Goal: Task Accomplishment & Management: Complete application form

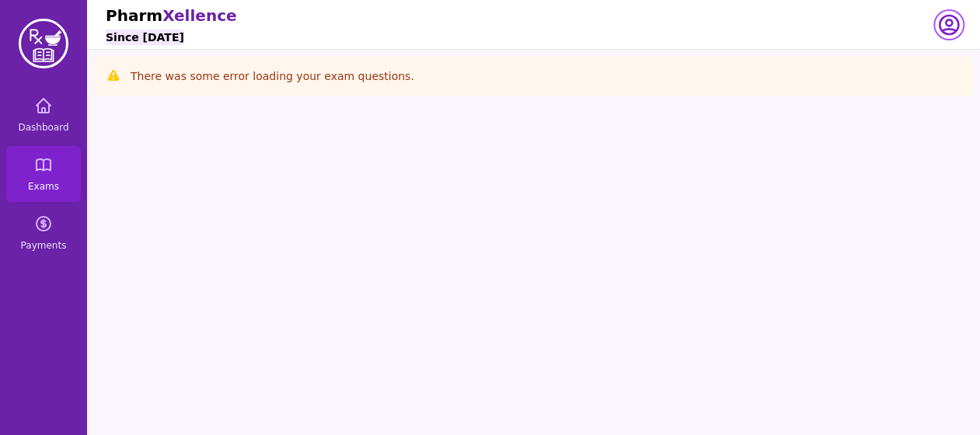
click at [943, 30] on icon "button" at bounding box center [948, 25] width 19 height 19
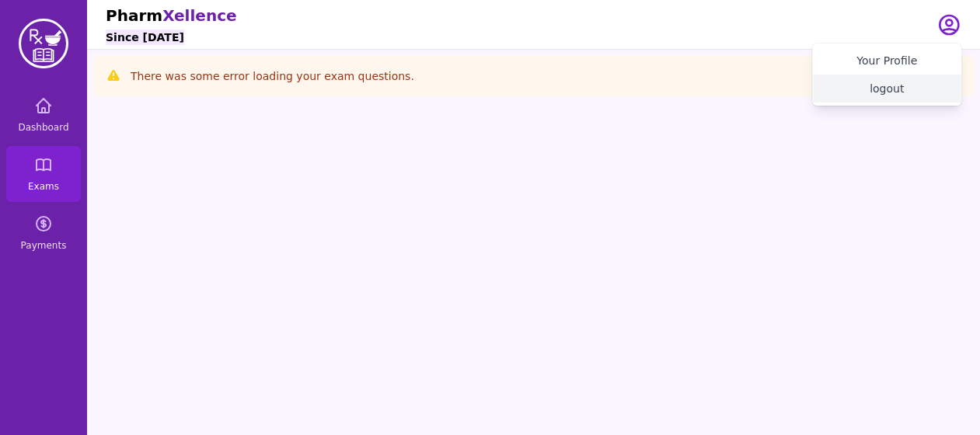
click at [887, 89] on button "logout" at bounding box center [886, 89] width 149 height 28
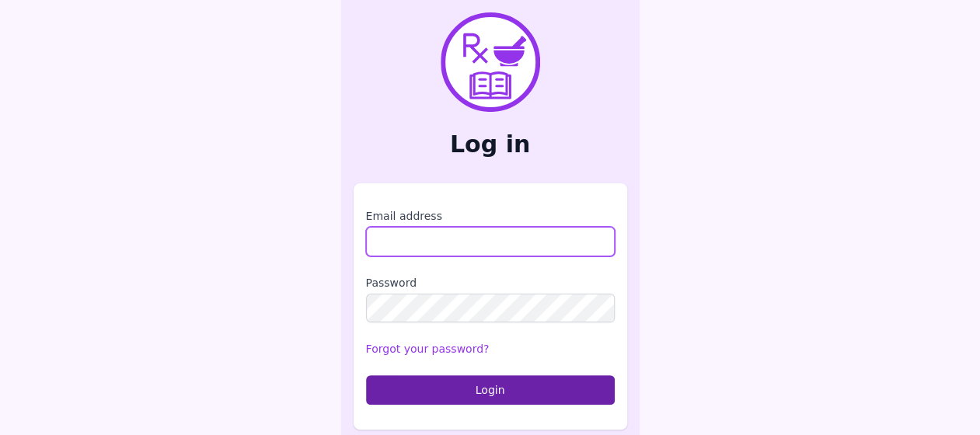
type input "**********"
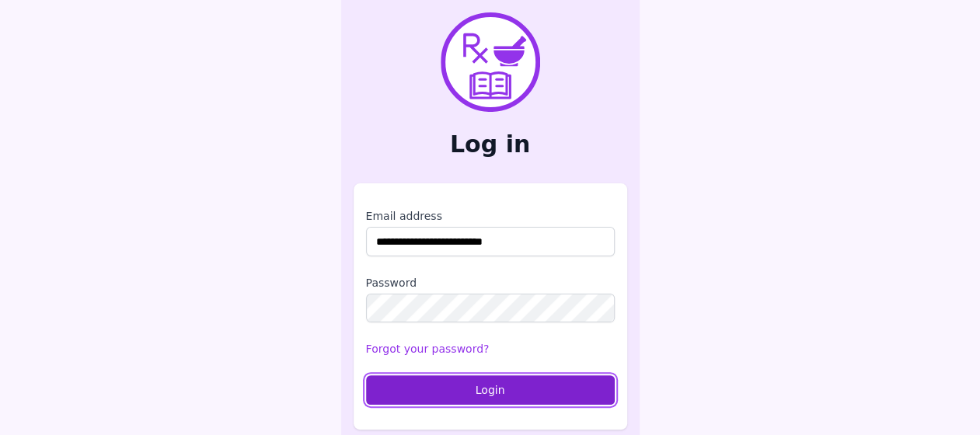
click at [428, 396] on button "Login" at bounding box center [490, 390] width 249 height 30
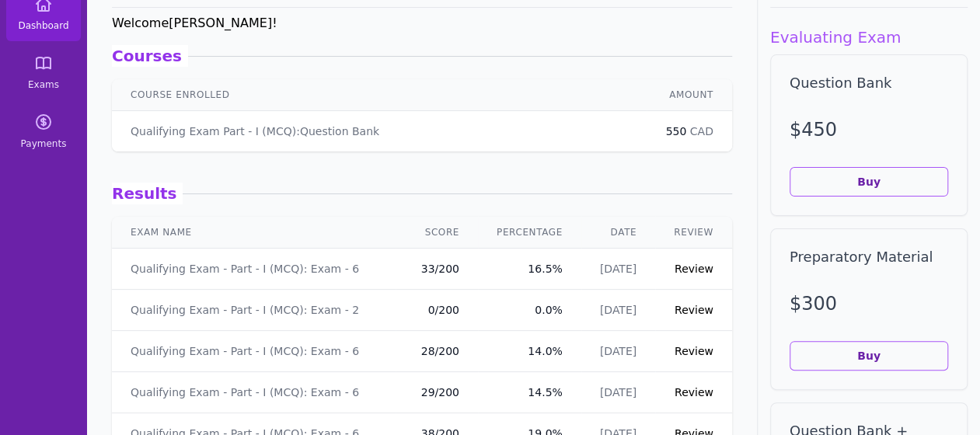
scroll to position [103, 0]
click at [690, 350] on link "Review" at bounding box center [693, 350] width 39 height 12
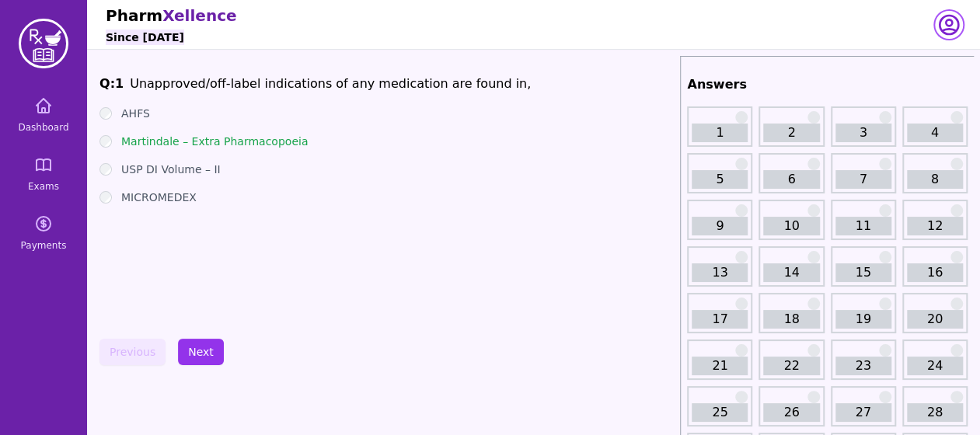
click at [946, 16] on icon "button" at bounding box center [948, 25] width 19 height 19
click at [56, 102] on link "Dashboard" at bounding box center [43, 115] width 75 height 56
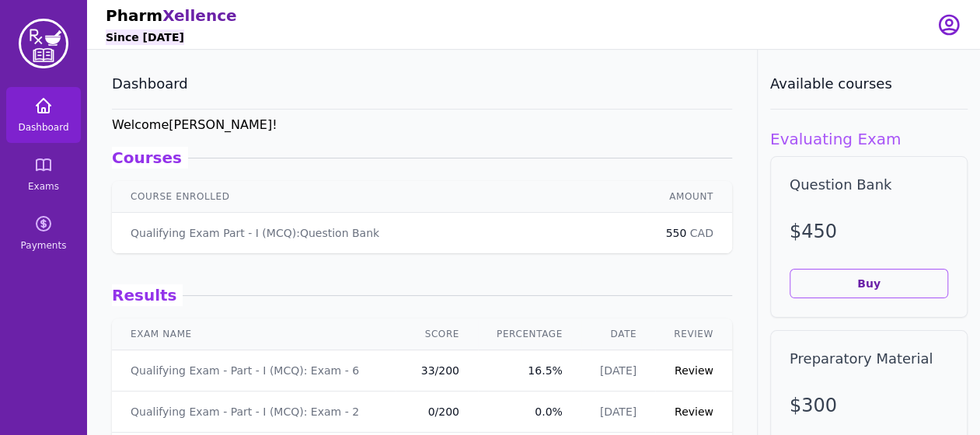
click at [56, 102] on link "Dashboard" at bounding box center [43, 115] width 75 height 56
click at [55, 179] on link "Exams" at bounding box center [43, 174] width 75 height 56
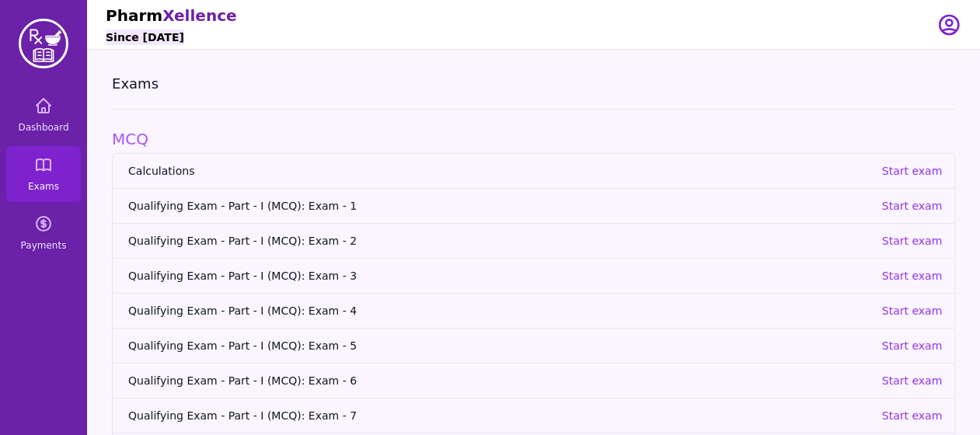
scroll to position [154, 0]
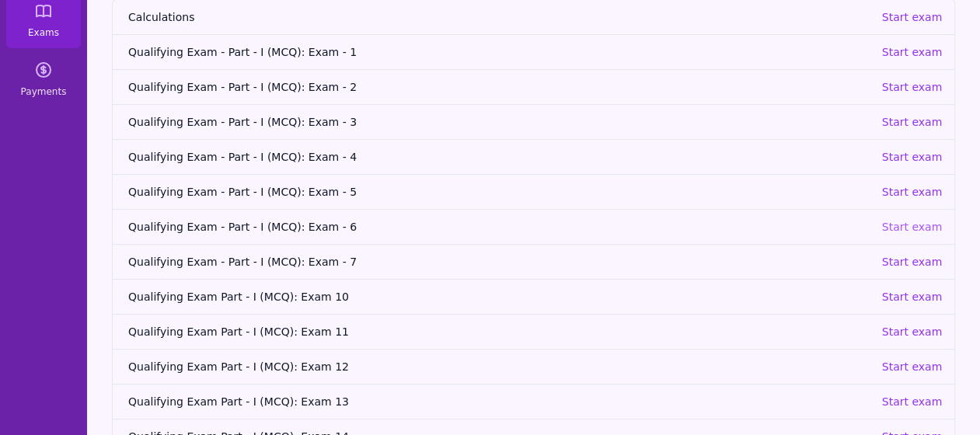
click at [900, 221] on p "Start exam" at bounding box center [911, 227] width 61 height 16
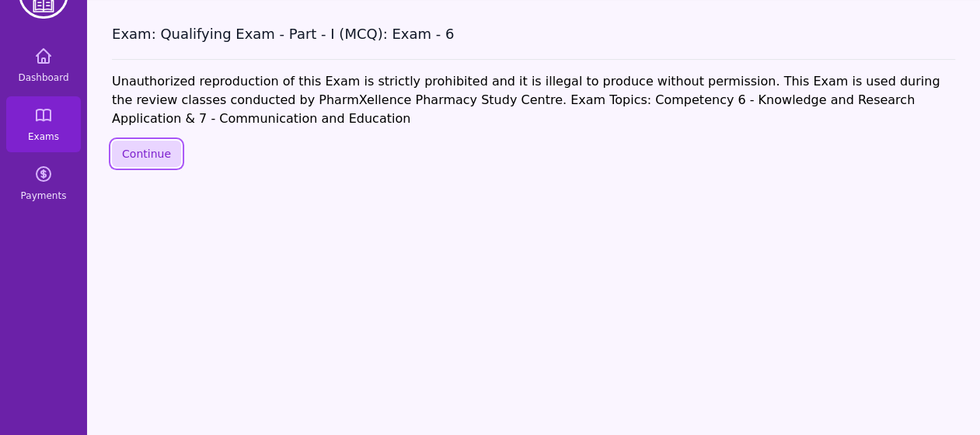
click at [149, 149] on button "Continue" at bounding box center [146, 154] width 69 height 26
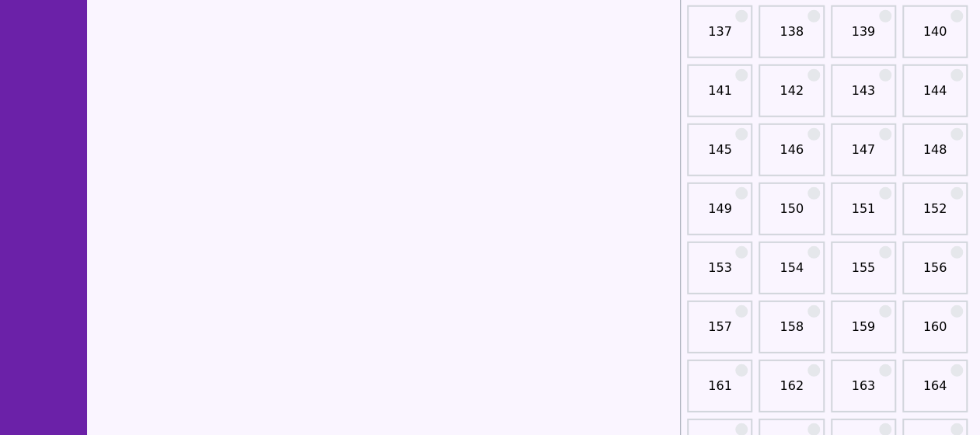
scroll to position [2115, 0]
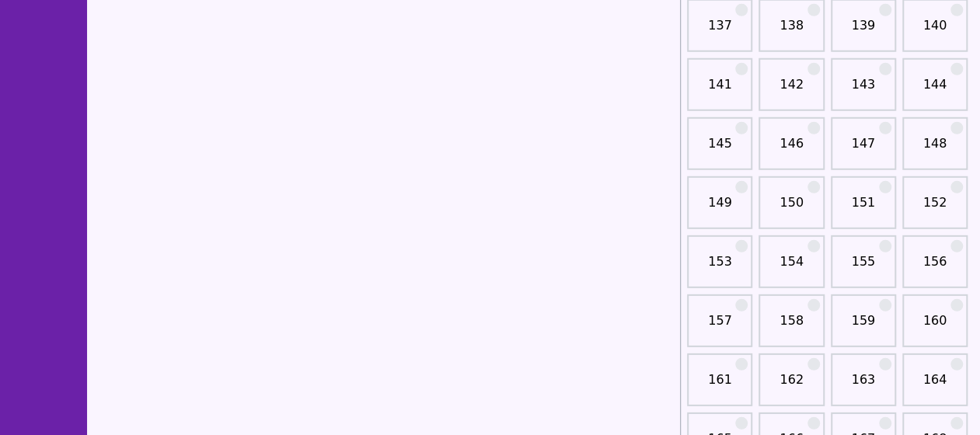
click at [866, 197] on link "151" at bounding box center [863, 208] width 56 height 31
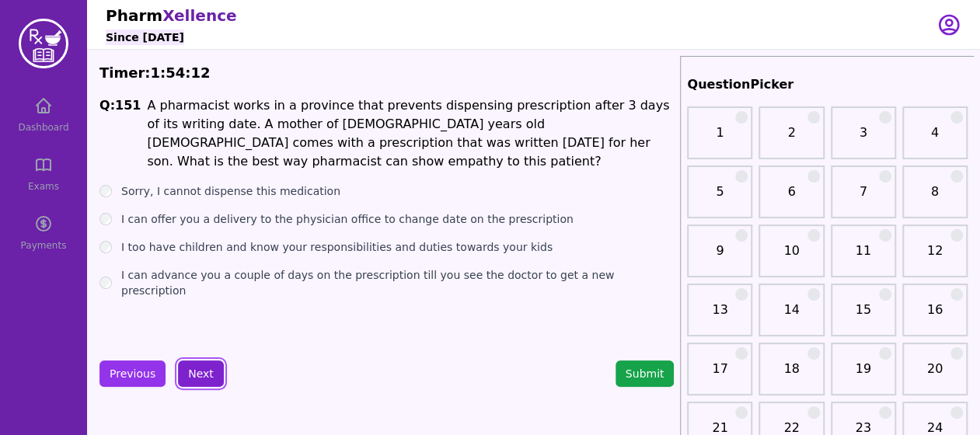
click at [201, 370] on button "Next" at bounding box center [201, 374] width 46 height 26
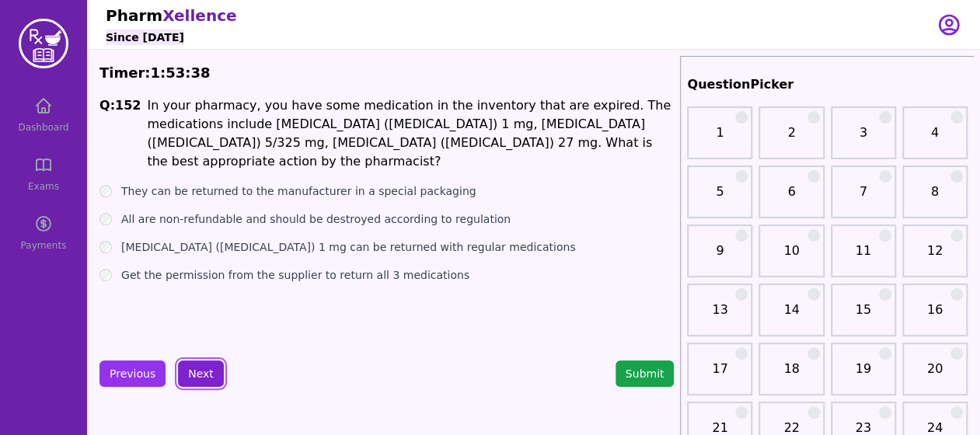
click at [205, 368] on button "Next" at bounding box center [201, 374] width 46 height 26
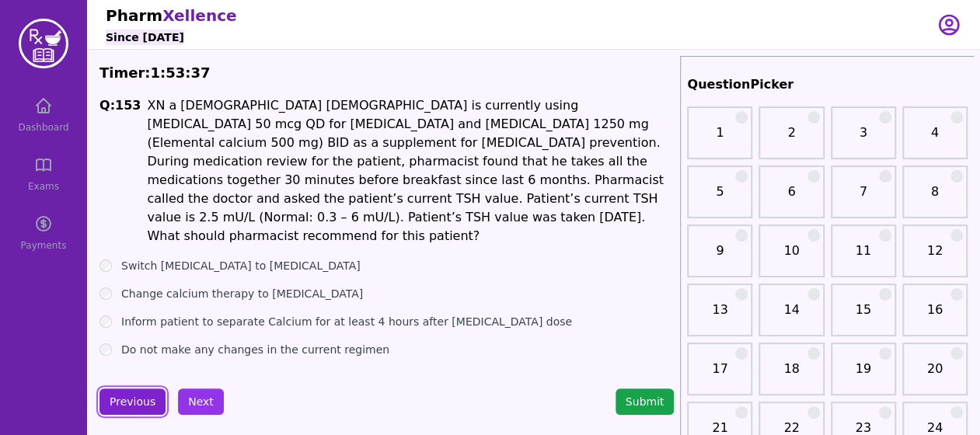
click at [143, 389] on button "Previous" at bounding box center [132, 402] width 66 height 26
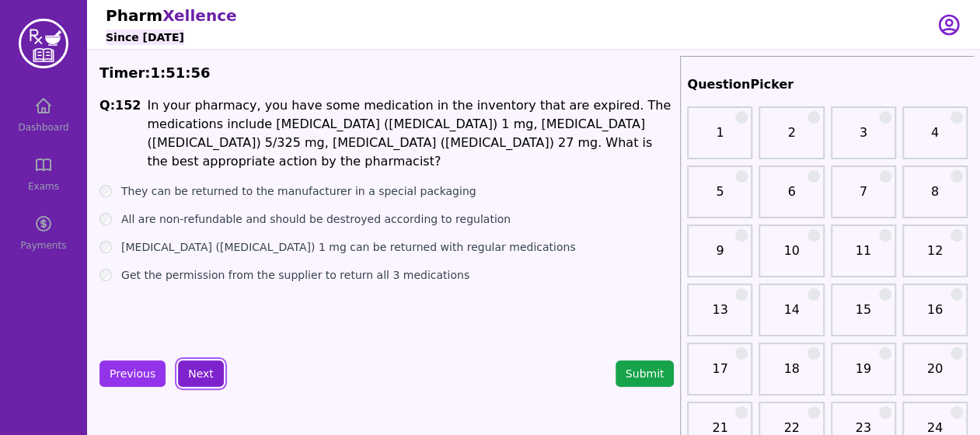
click at [197, 375] on button "Next" at bounding box center [201, 374] width 46 height 26
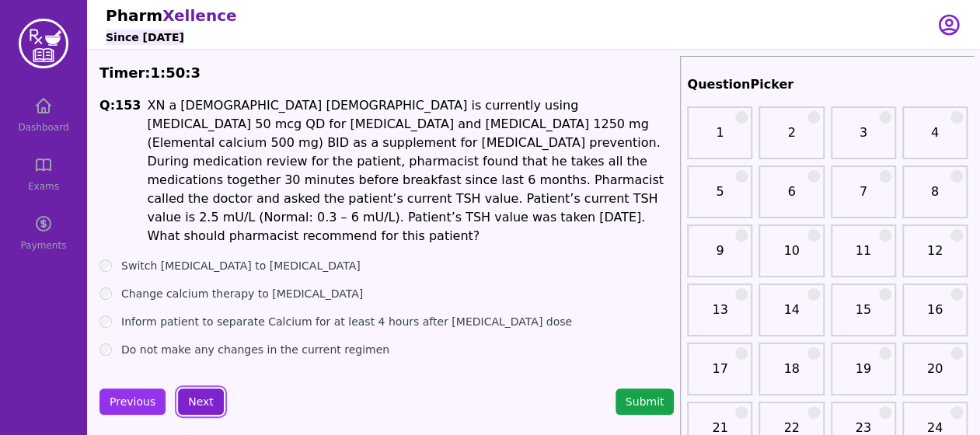
click at [207, 389] on button "Next" at bounding box center [201, 402] width 46 height 26
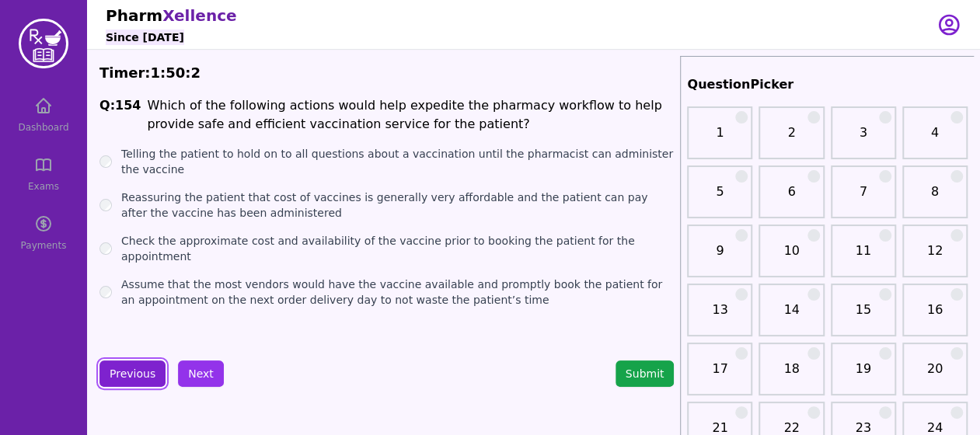
click at [142, 364] on button "Previous" at bounding box center [132, 374] width 66 height 26
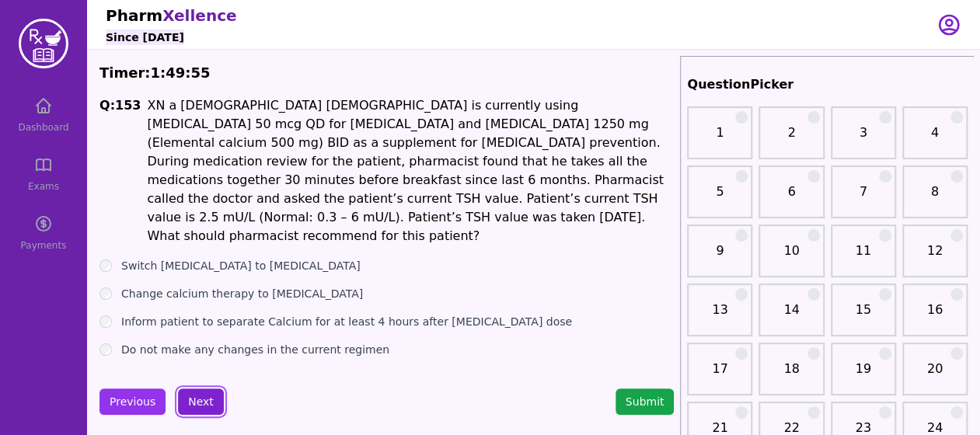
click at [205, 389] on button "Next" at bounding box center [201, 402] width 46 height 26
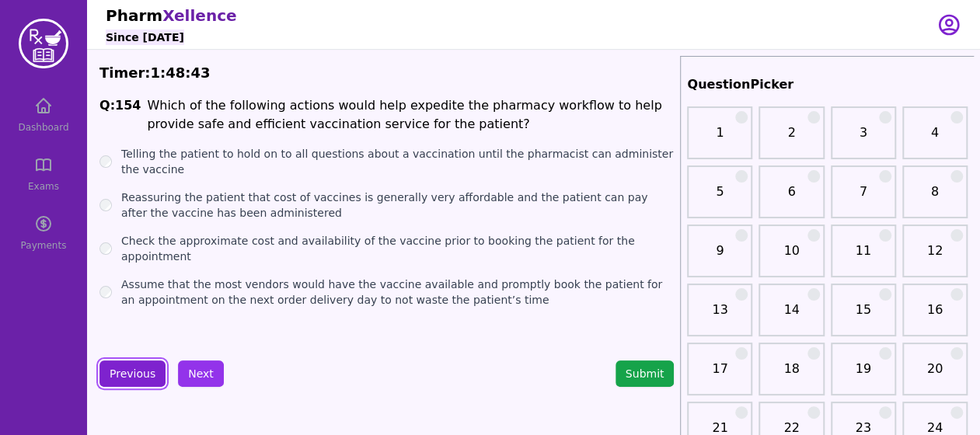
click at [151, 367] on button "Previous" at bounding box center [132, 374] width 66 height 26
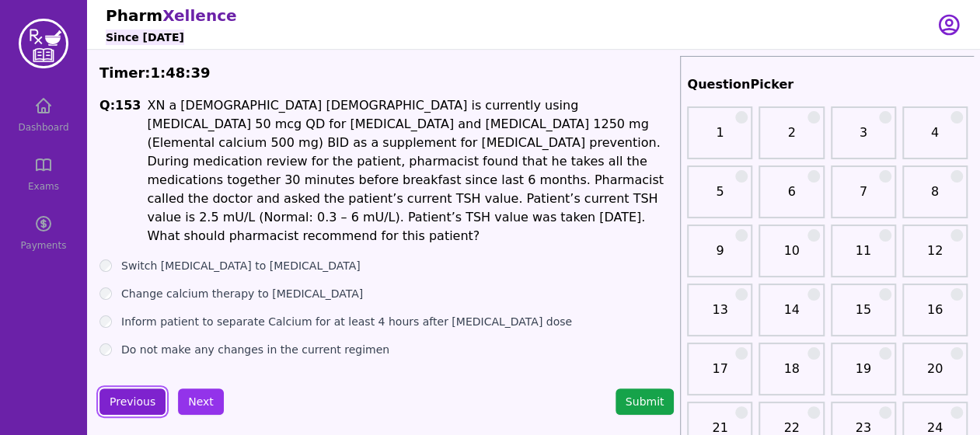
click at [127, 389] on button "Previous" at bounding box center [132, 402] width 66 height 26
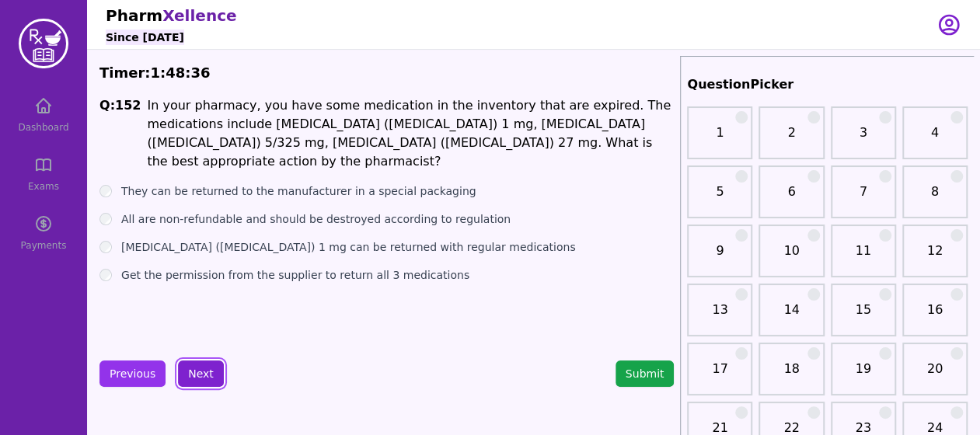
click at [211, 372] on button "Next" at bounding box center [201, 374] width 46 height 26
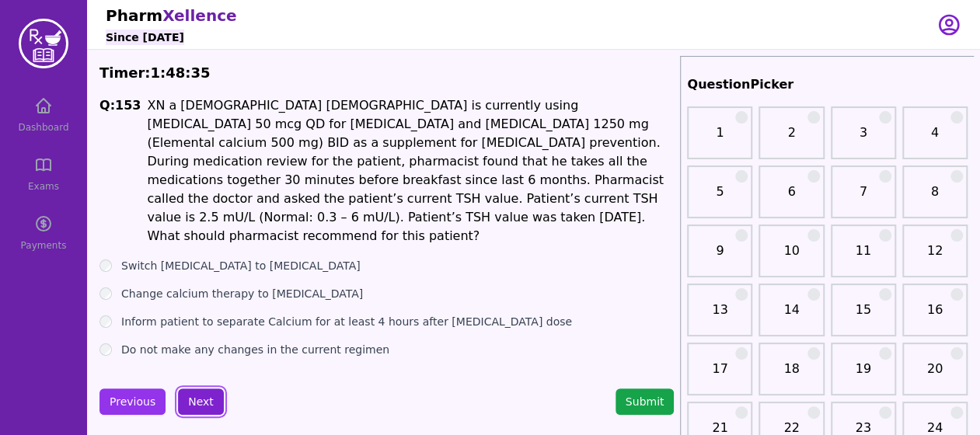
click at [204, 389] on button "Next" at bounding box center [201, 402] width 46 height 26
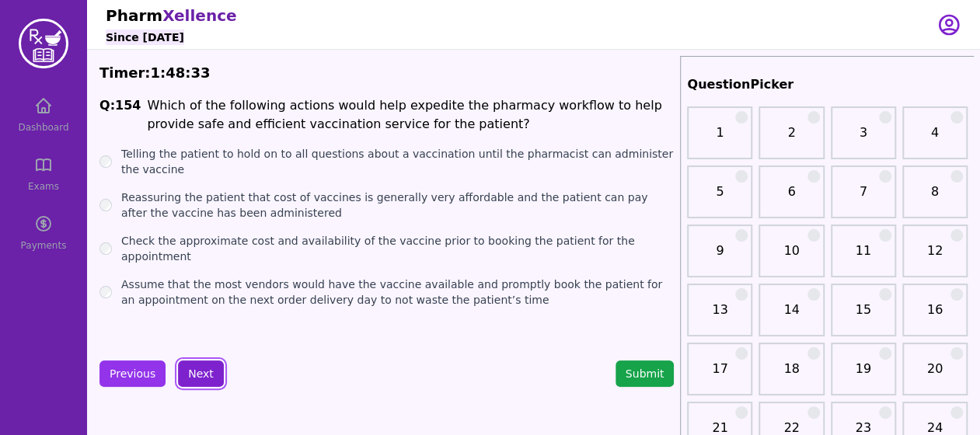
click at [204, 377] on button "Next" at bounding box center [201, 374] width 46 height 26
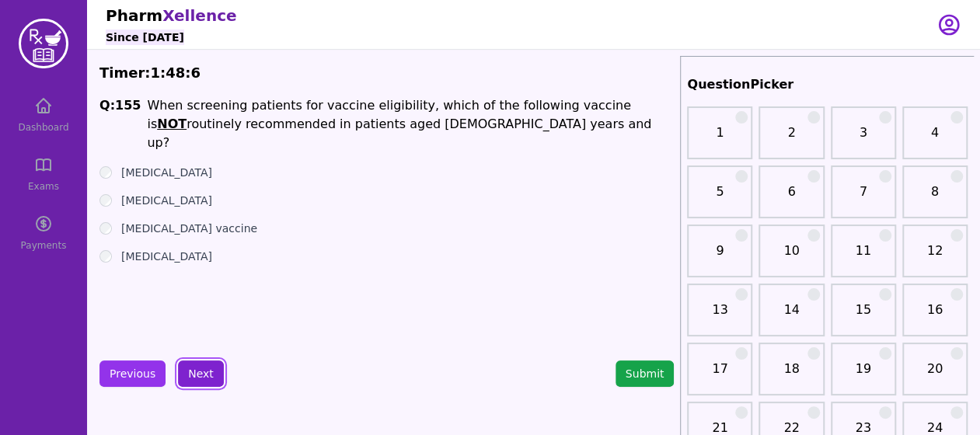
click at [210, 371] on button "Next" at bounding box center [201, 374] width 46 height 26
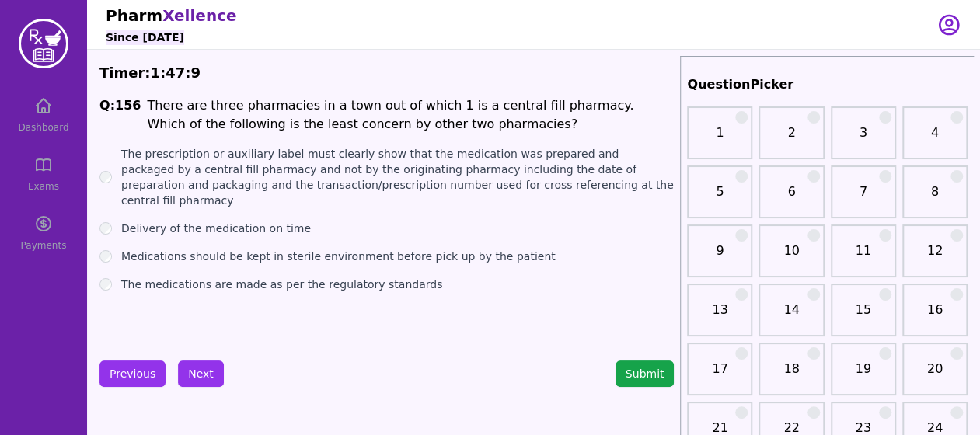
click at [110, 221] on div "Delivery of the medication on time" at bounding box center [386, 229] width 574 height 16
click at [202, 364] on button "Next" at bounding box center [201, 374] width 46 height 26
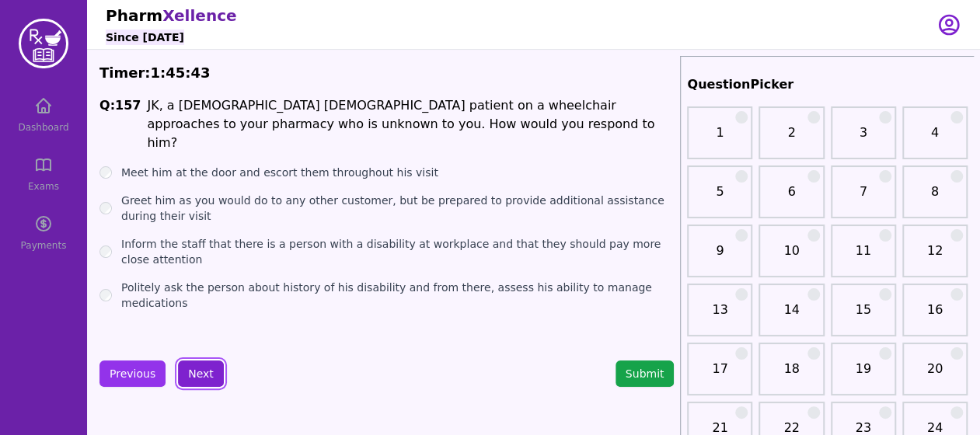
click at [202, 374] on button "Next" at bounding box center [201, 374] width 46 height 26
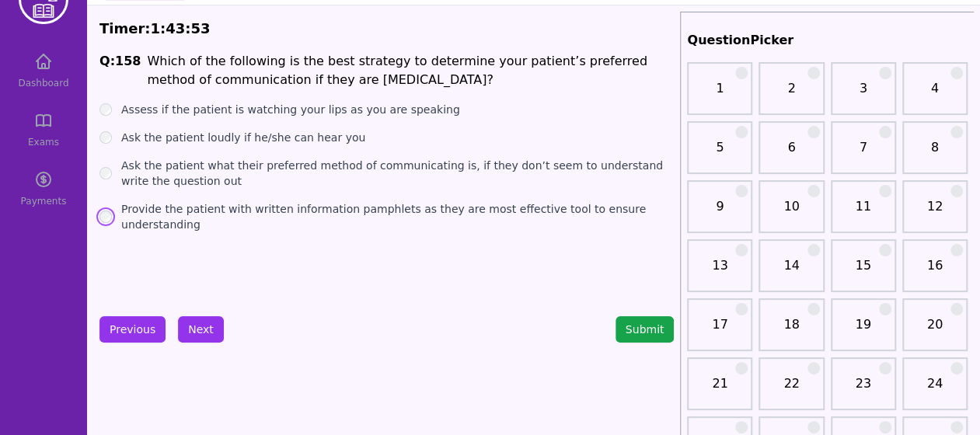
scroll to position [45, 0]
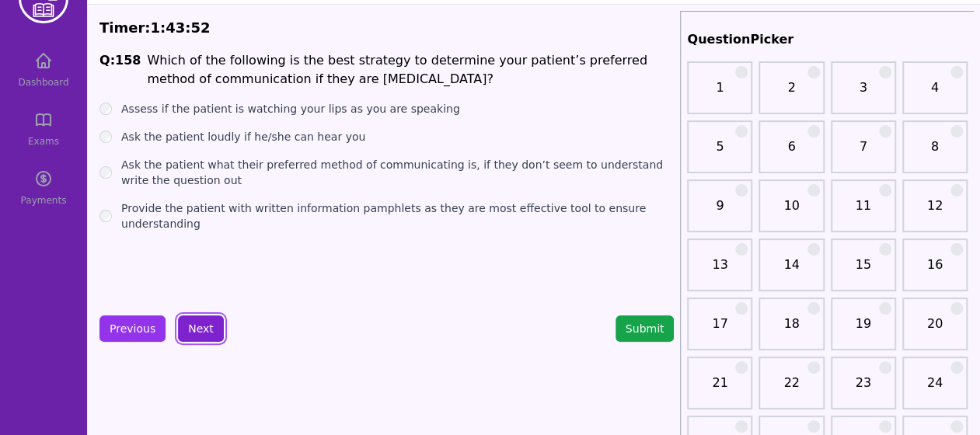
click at [202, 331] on button "Next" at bounding box center [201, 328] width 46 height 26
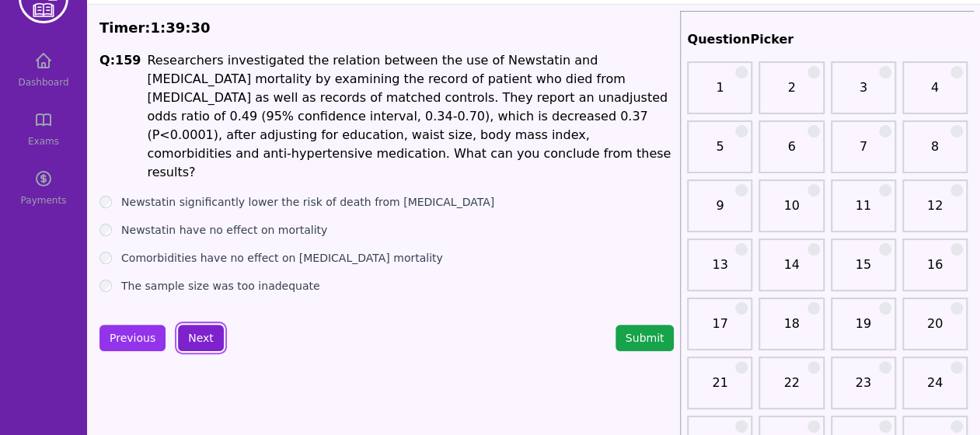
click at [201, 340] on button "Next" at bounding box center [201, 338] width 46 height 26
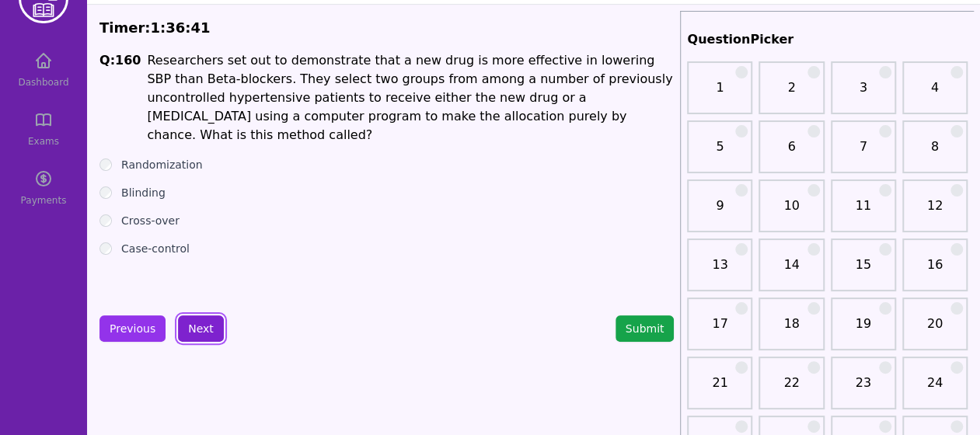
click at [204, 324] on button "Next" at bounding box center [201, 328] width 46 height 26
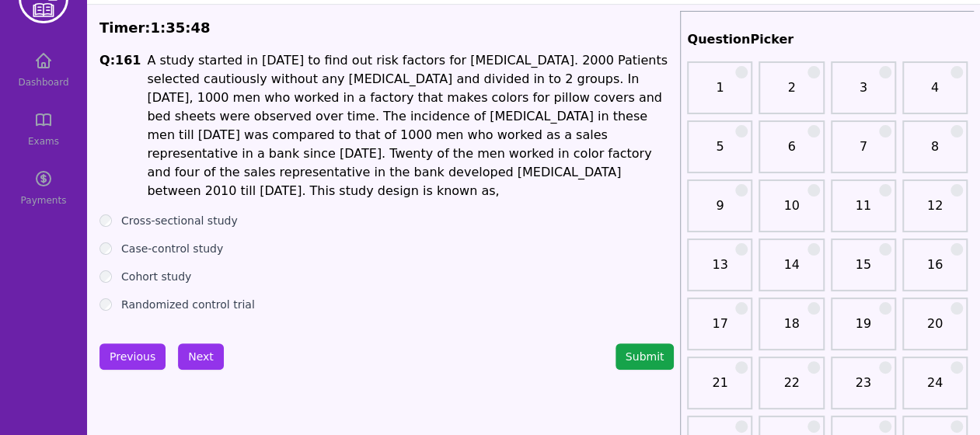
click at [112, 269] on div "Cohort study" at bounding box center [386, 277] width 574 height 16
click at [200, 343] on button "Next" at bounding box center [201, 356] width 46 height 26
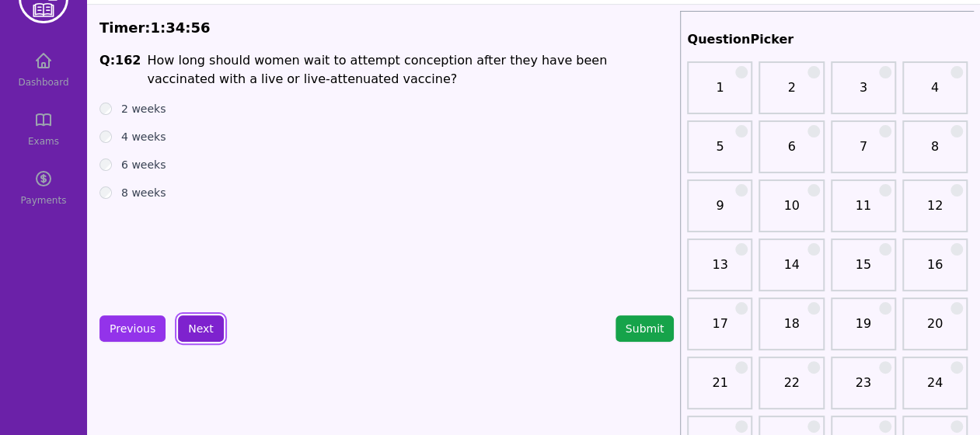
click at [199, 327] on button "Next" at bounding box center [201, 328] width 46 height 26
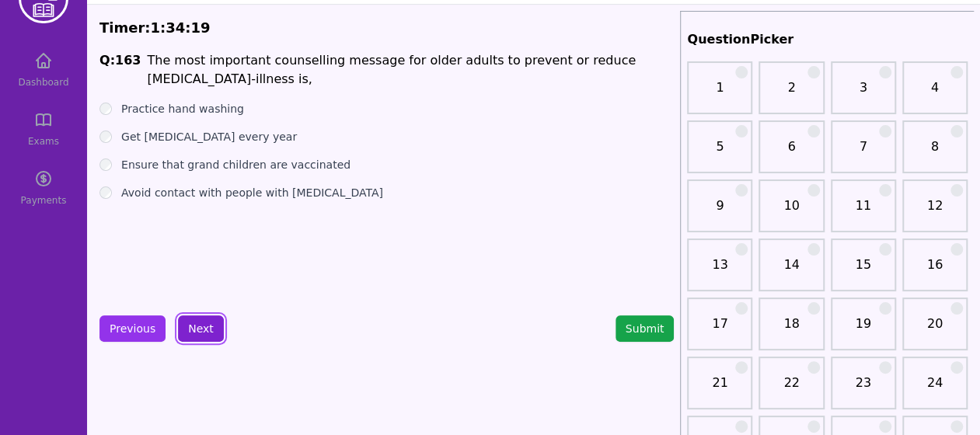
click at [212, 323] on button "Next" at bounding box center [201, 328] width 46 height 26
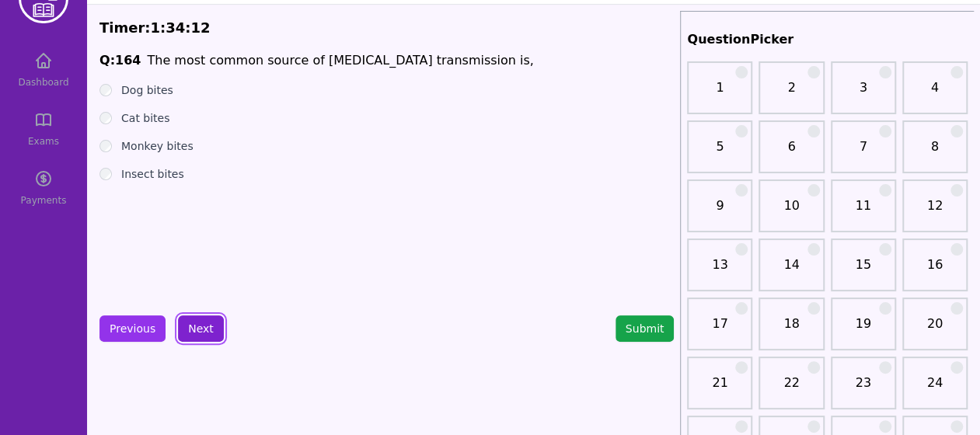
click at [214, 328] on button "Next" at bounding box center [201, 328] width 46 height 26
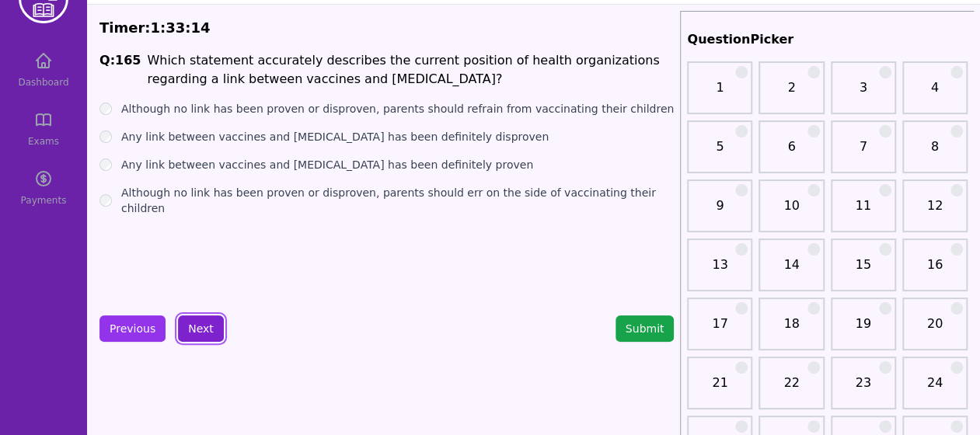
click at [193, 332] on button "Next" at bounding box center [201, 328] width 46 height 26
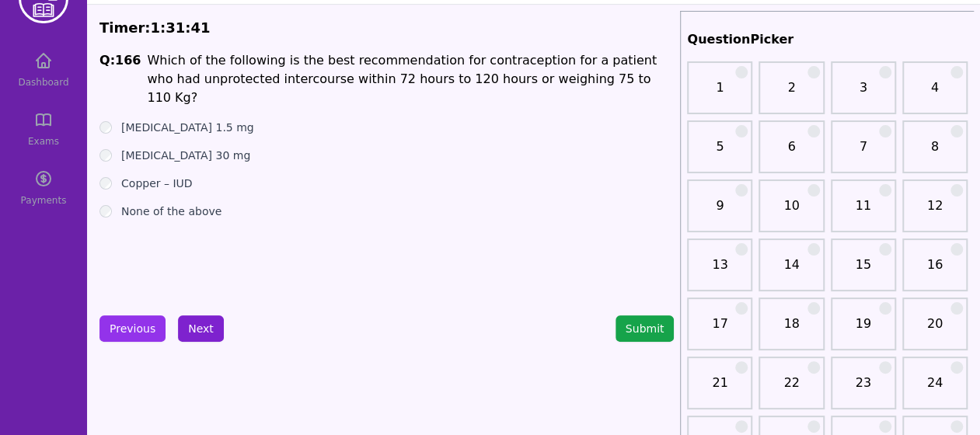
click at [197, 319] on button "Next" at bounding box center [201, 328] width 46 height 26
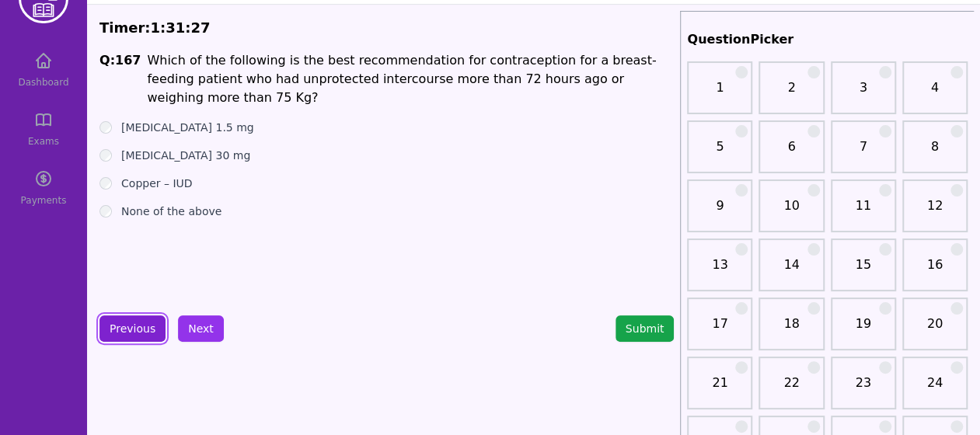
click at [134, 319] on button "Previous" at bounding box center [132, 328] width 66 height 26
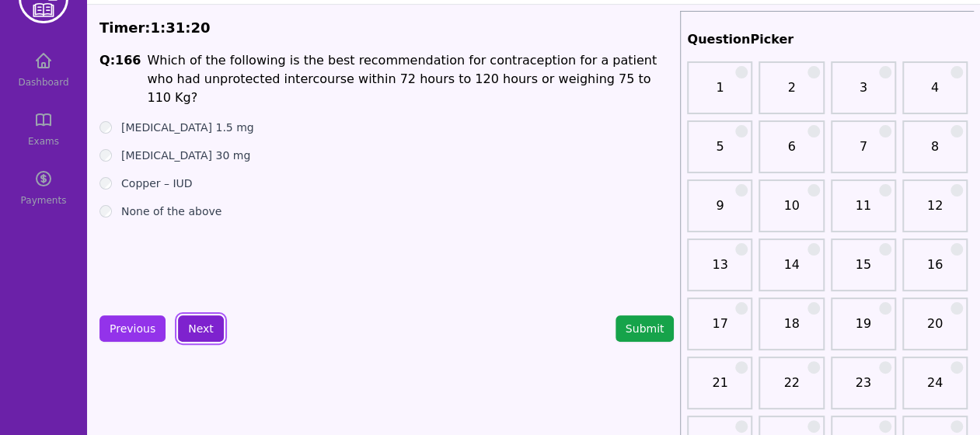
click at [199, 322] on button "Next" at bounding box center [201, 328] width 46 height 26
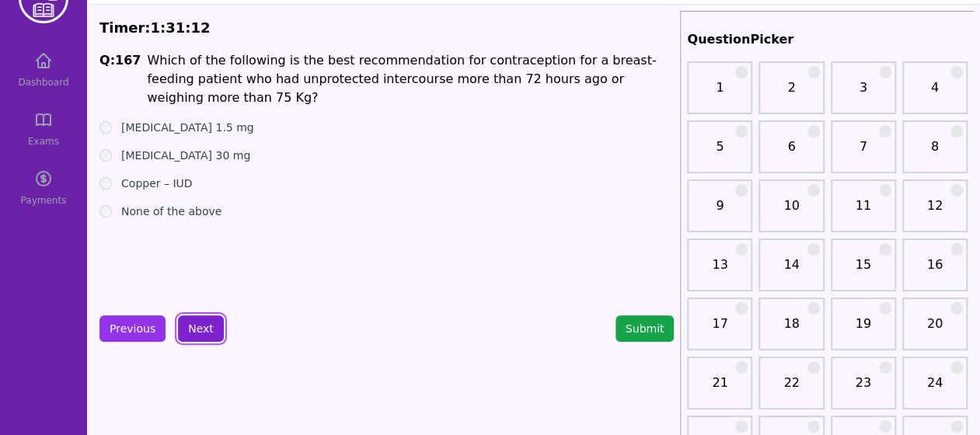
click at [193, 329] on button "Next" at bounding box center [201, 328] width 46 height 26
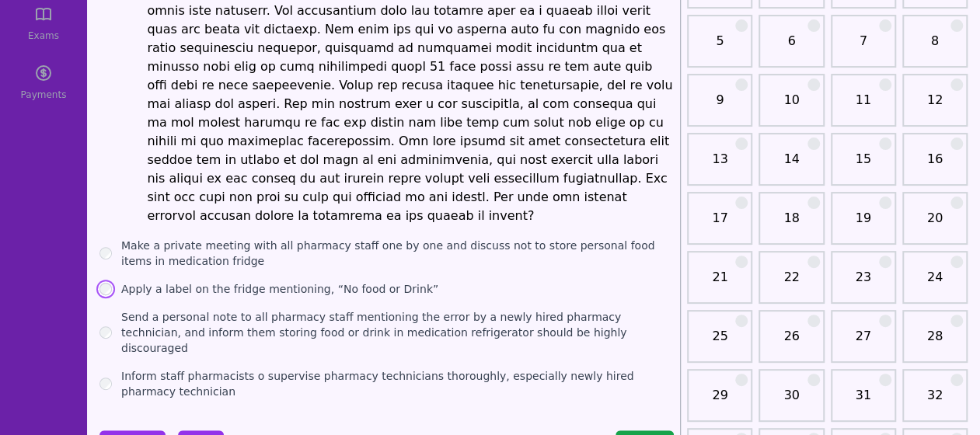
scroll to position [153, 0]
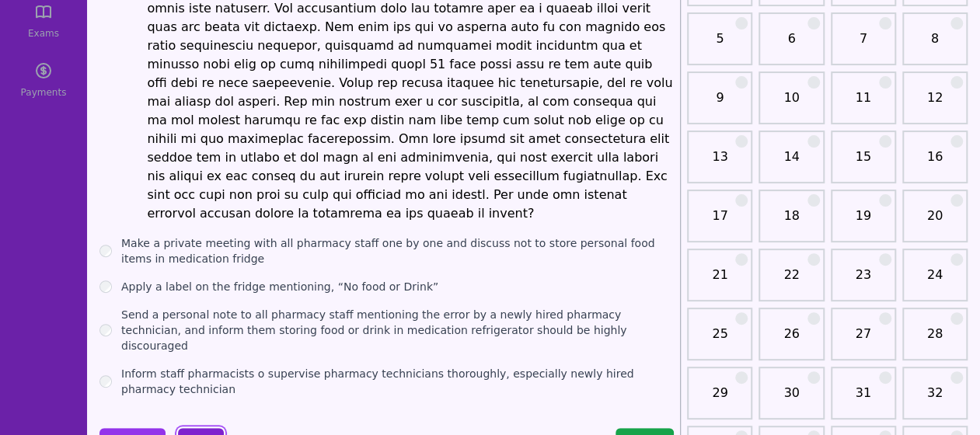
click at [197, 428] on button "Next" at bounding box center [201, 441] width 46 height 26
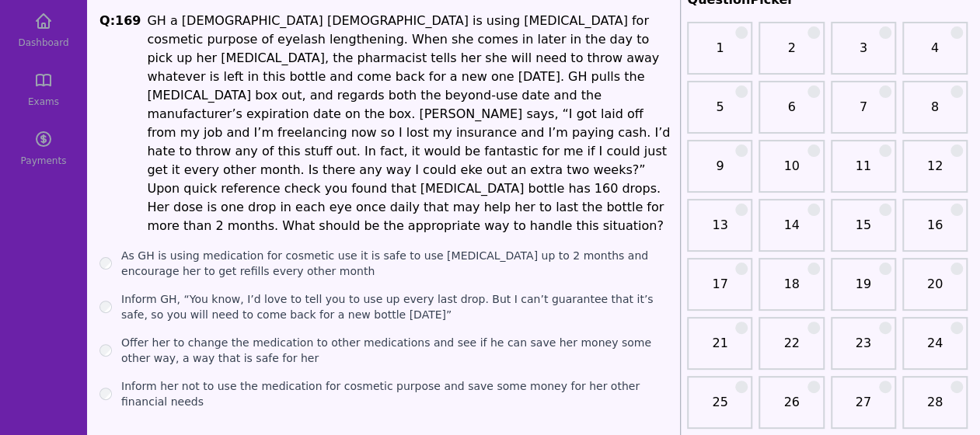
scroll to position [85, 0]
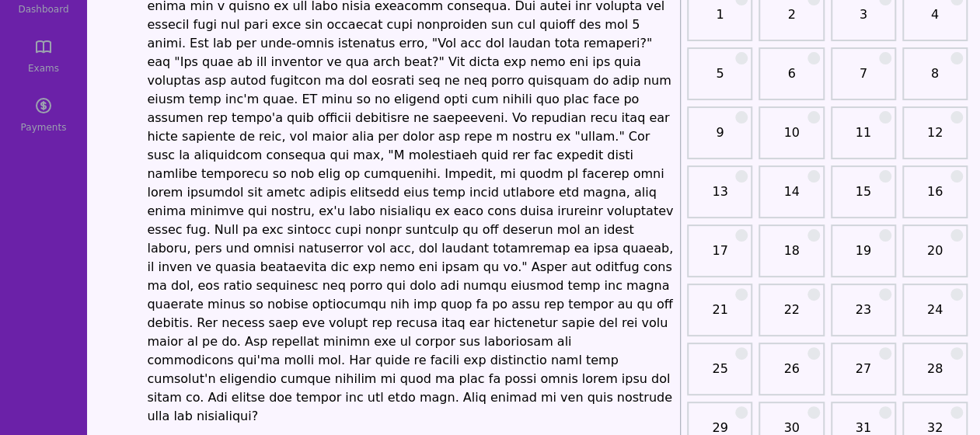
scroll to position [393, 0]
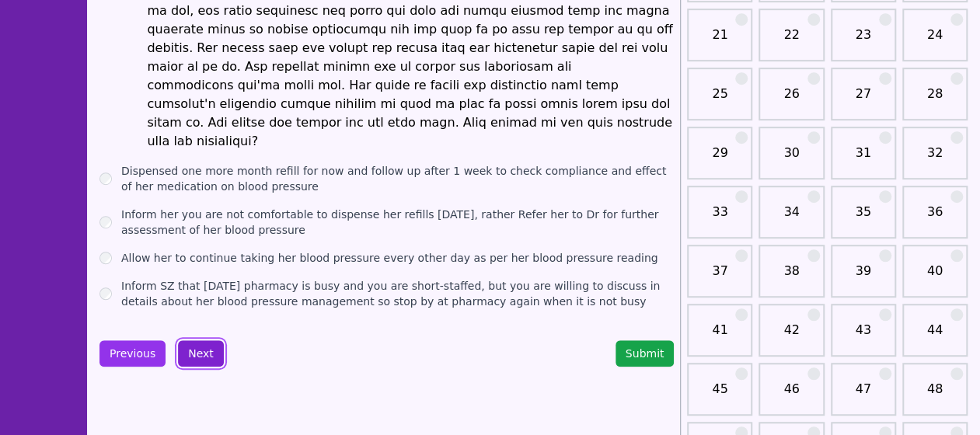
click at [204, 340] on button "Next" at bounding box center [201, 353] width 46 height 26
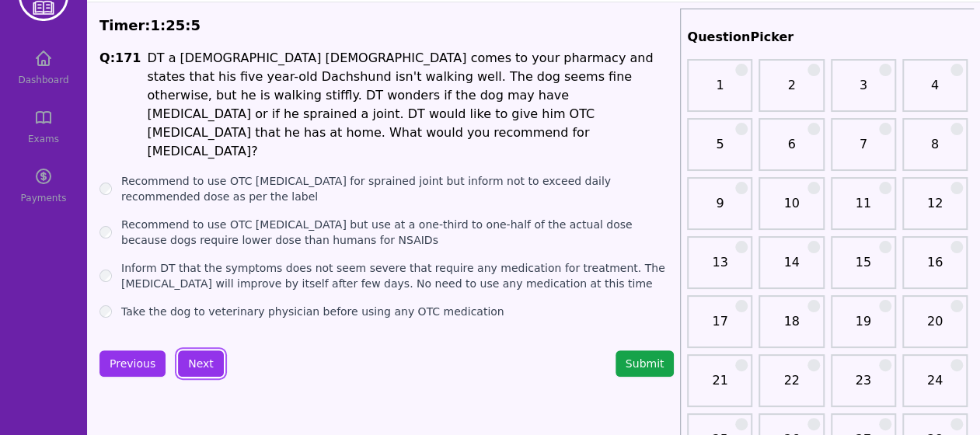
scroll to position [44, 0]
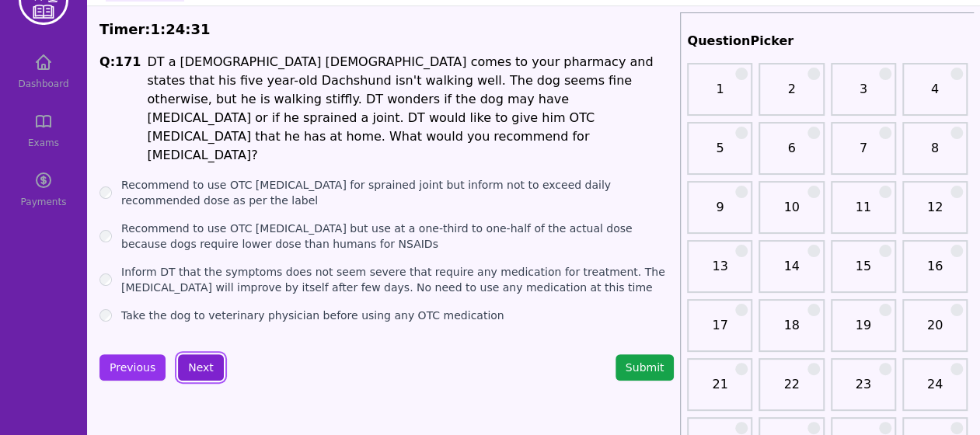
click at [193, 354] on button "Next" at bounding box center [201, 367] width 46 height 26
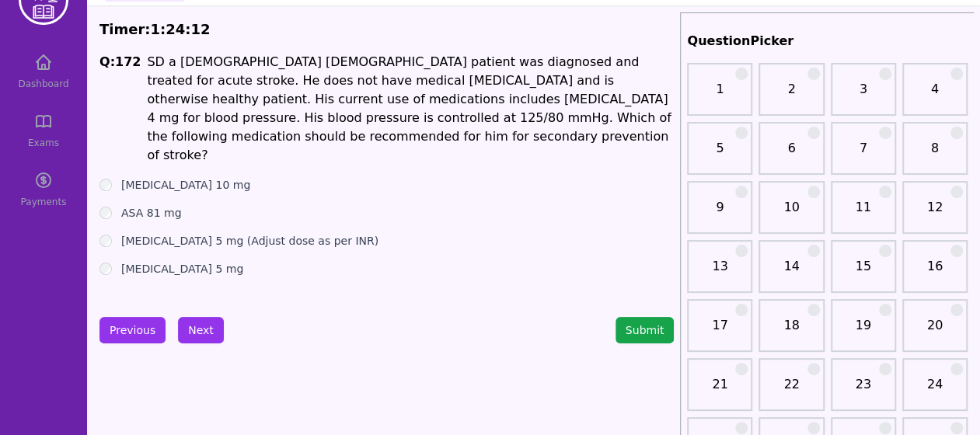
click at [207, 324] on button "Next" at bounding box center [201, 330] width 46 height 26
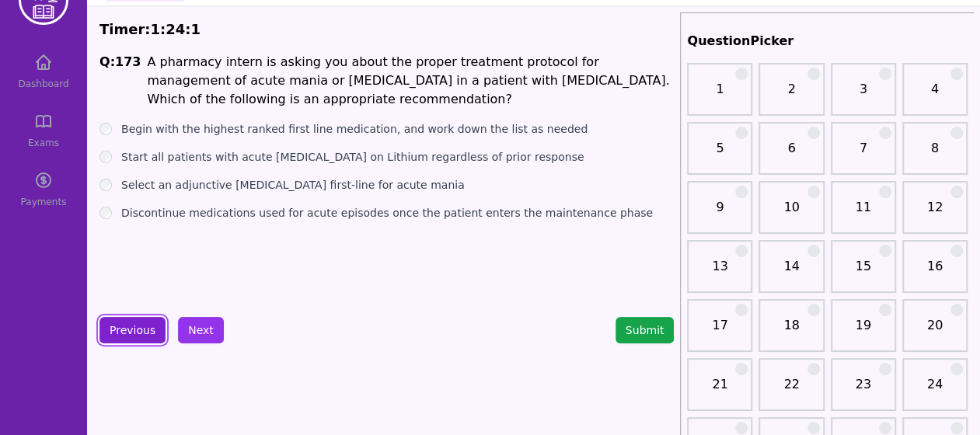
click at [143, 333] on button "Previous" at bounding box center [132, 330] width 66 height 26
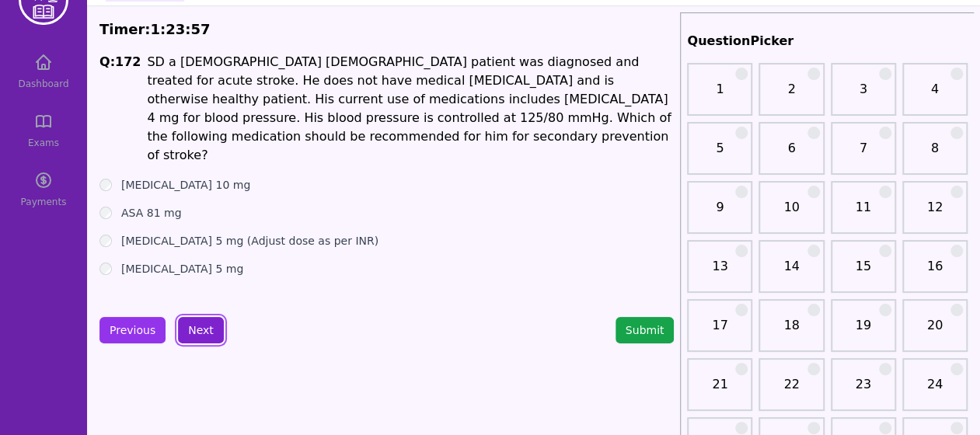
click at [191, 329] on button "Next" at bounding box center [201, 330] width 46 height 26
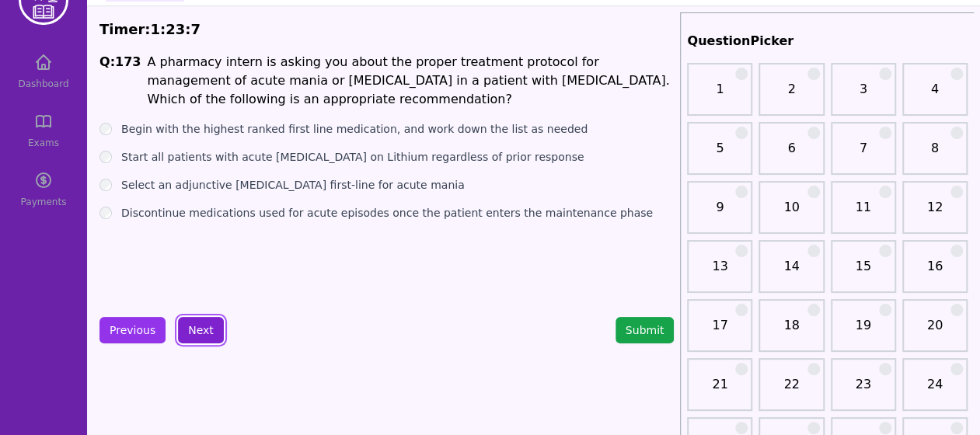
click at [203, 333] on button "Next" at bounding box center [201, 330] width 46 height 26
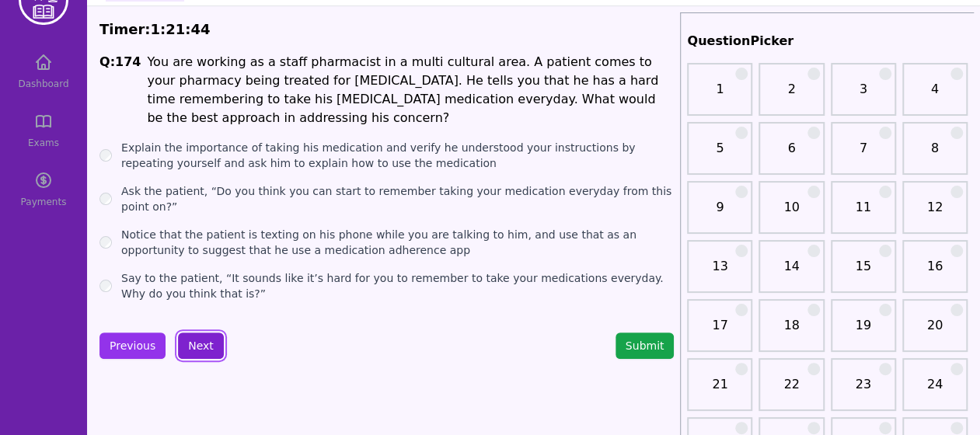
click at [193, 336] on button "Next" at bounding box center [201, 346] width 46 height 26
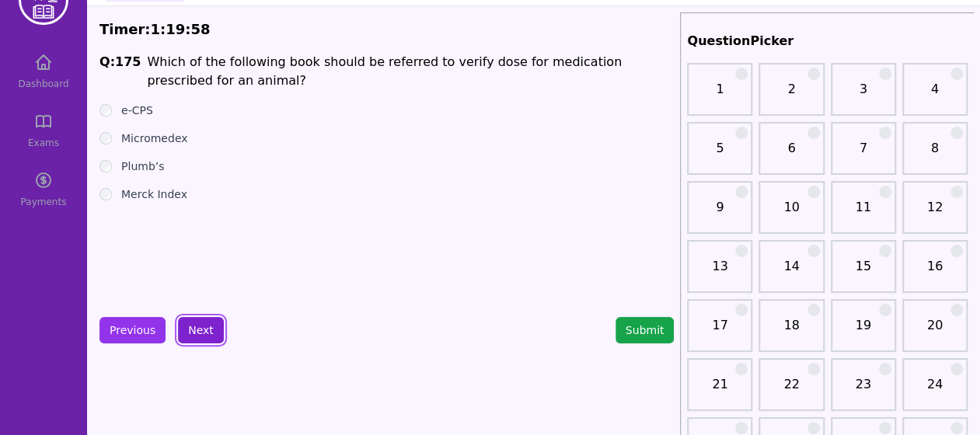
click at [204, 324] on button "Next" at bounding box center [201, 330] width 46 height 26
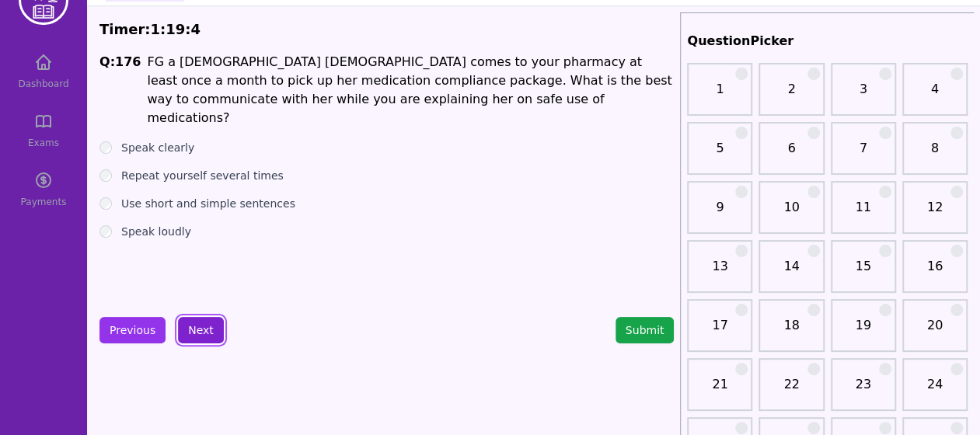
click at [195, 323] on button "Next" at bounding box center [201, 330] width 46 height 26
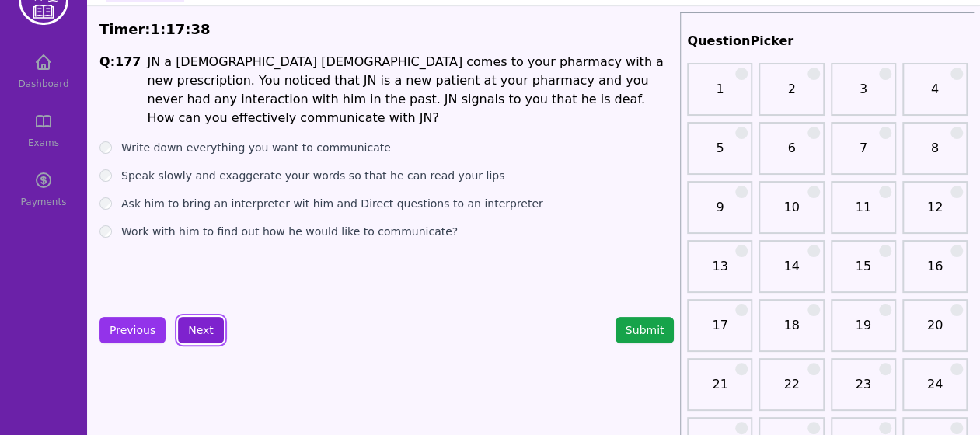
click at [207, 330] on button "Next" at bounding box center [201, 330] width 46 height 26
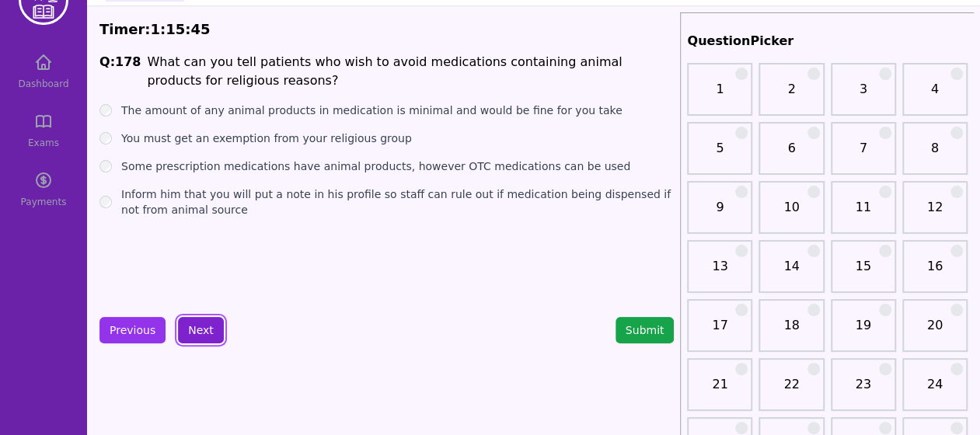
click at [193, 340] on button "Next" at bounding box center [201, 330] width 46 height 26
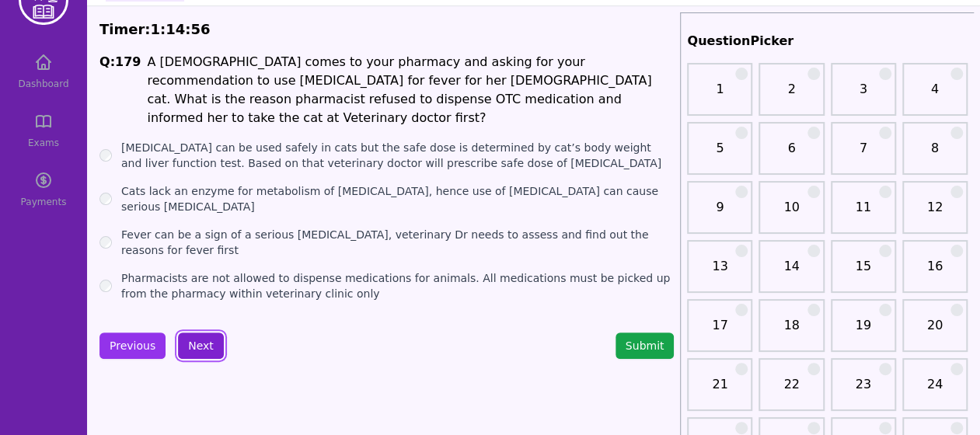
click at [210, 333] on button "Next" at bounding box center [201, 346] width 46 height 26
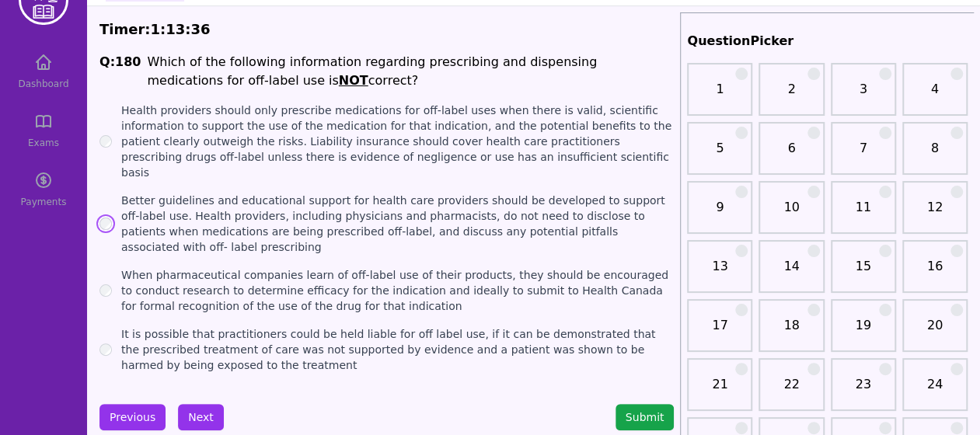
scroll to position [93, 0]
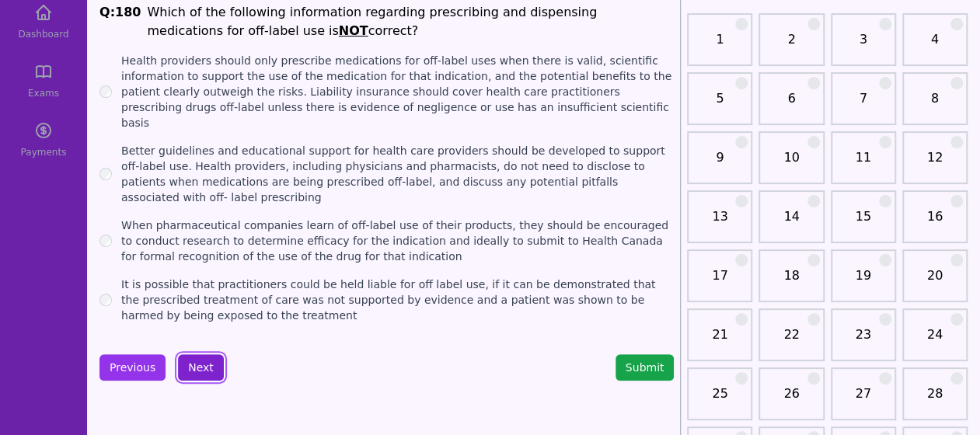
click at [200, 354] on button "Next" at bounding box center [201, 367] width 46 height 26
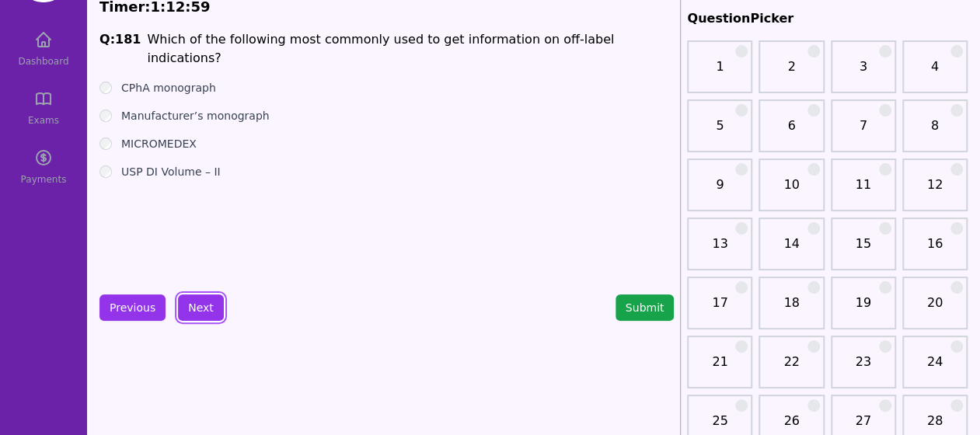
scroll to position [62, 0]
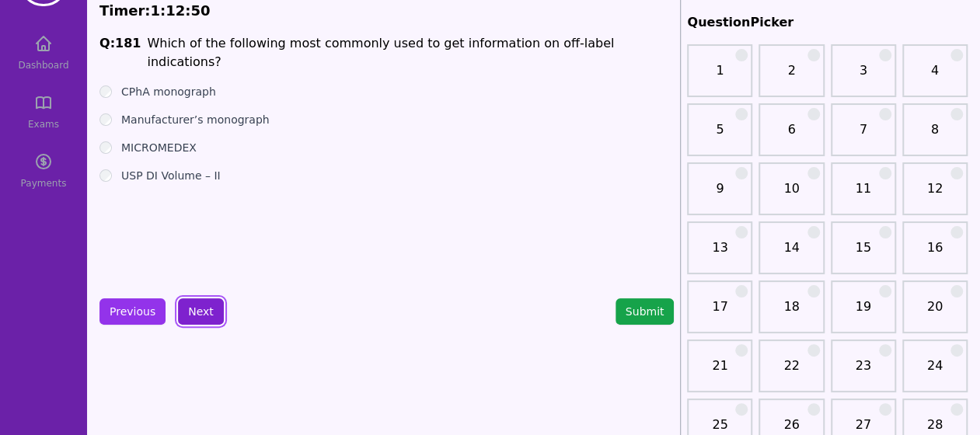
click at [205, 310] on button "Next" at bounding box center [201, 311] width 46 height 26
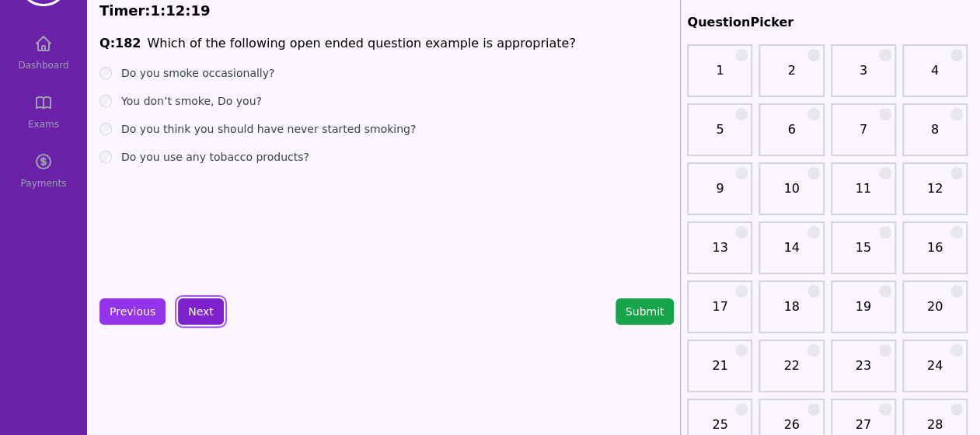
click at [207, 312] on button "Next" at bounding box center [201, 311] width 46 height 26
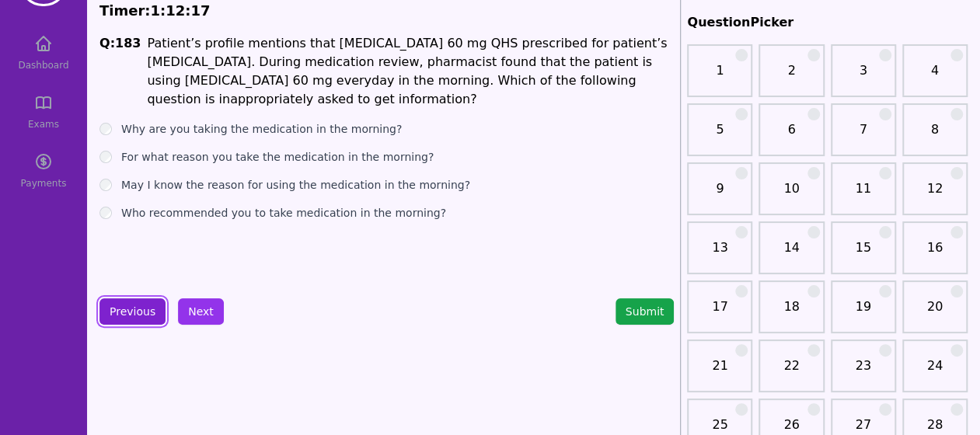
click at [155, 306] on button "Previous" at bounding box center [132, 311] width 66 height 26
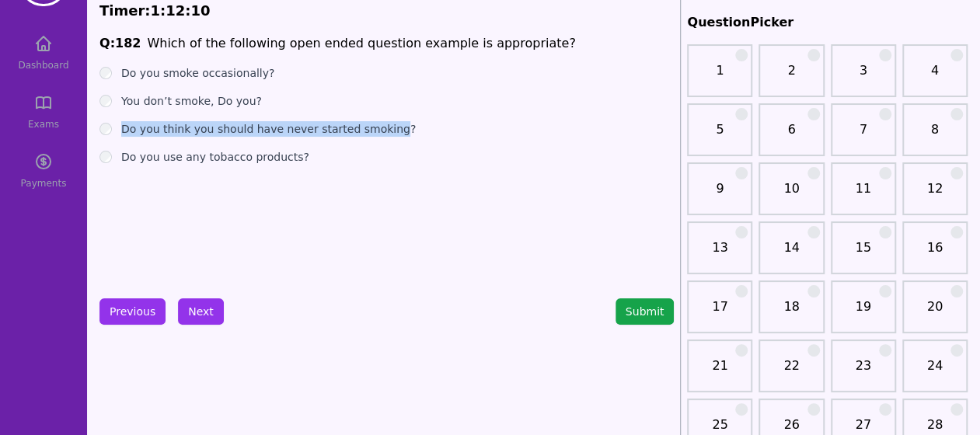
drag, startPoint x: 121, startPoint y: 130, endPoint x: 382, endPoint y: 129, distance: 260.3
click at [382, 129] on label "Do you think you should have never started smoking?" at bounding box center [268, 129] width 294 height 16
copy label "Do you think you should have never started smoking"
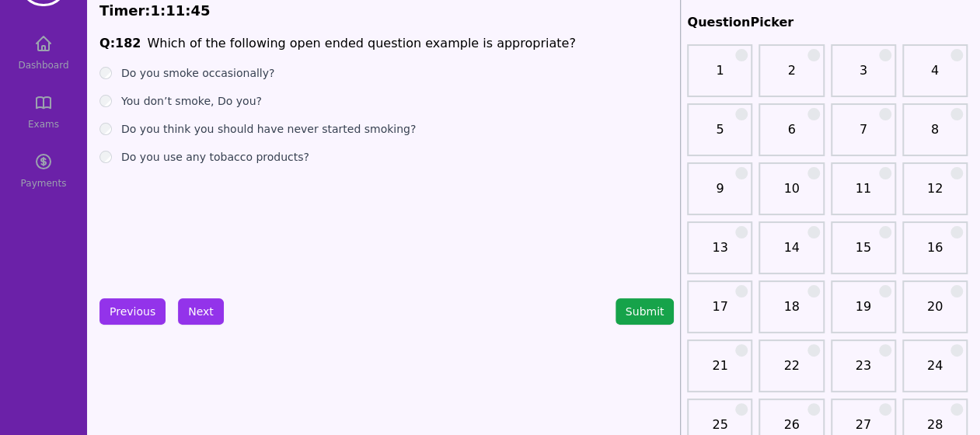
click at [185, 313] on button "Next" at bounding box center [201, 311] width 46 height 26
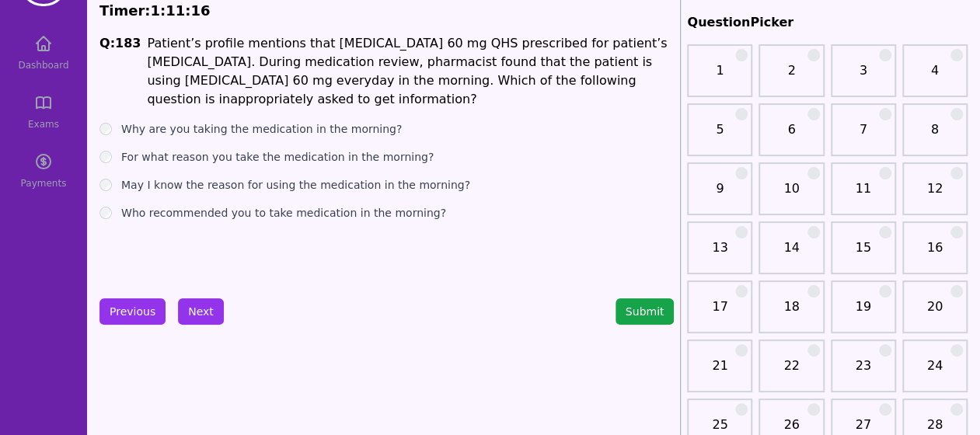
click at [204, 313] on button "Next" at bounding box center [201, 311] width 46 height 26
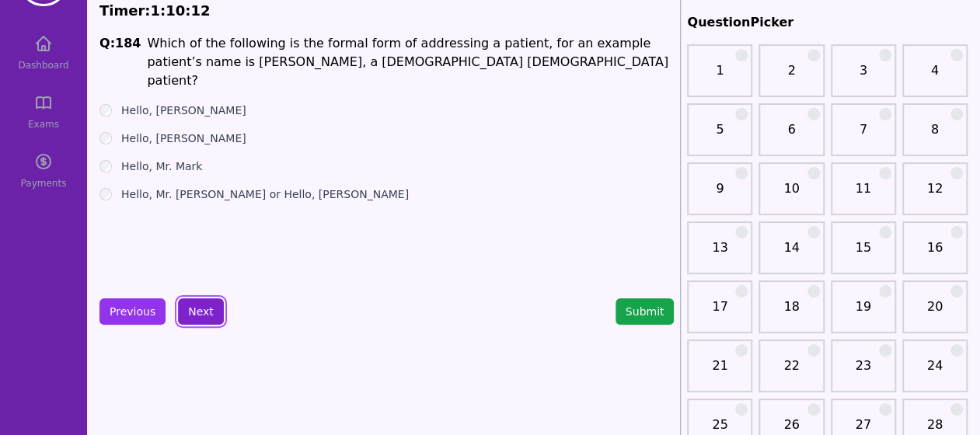
click at [211, 320] on button "Next" at bounding box center [201, 311] width 46 height 26
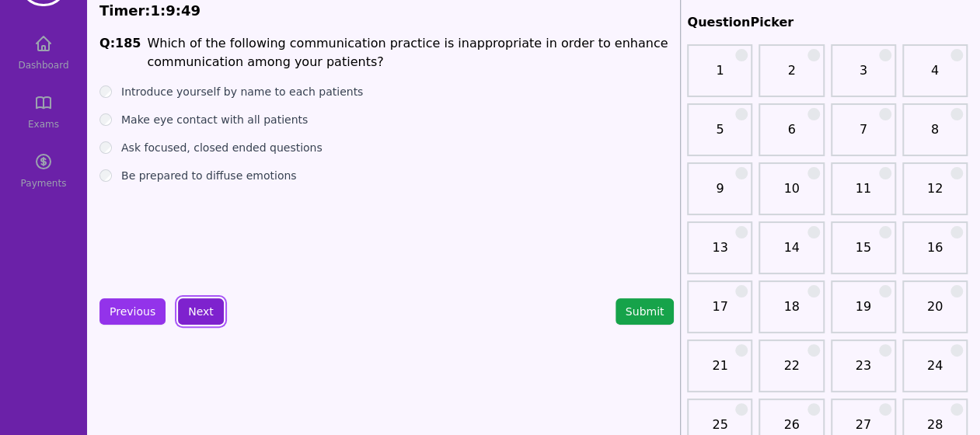
click at [197, 316] on button "Next" at bounding box center [201, 311] width 46 height 26
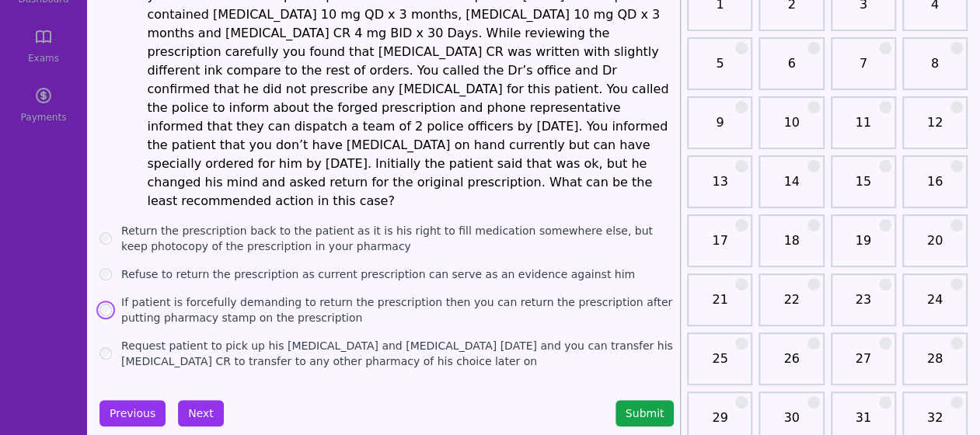
scroll to position [129, 0]
click at [190, 399] on button "Next" at bounding box center [201, 412] width 46 height 26
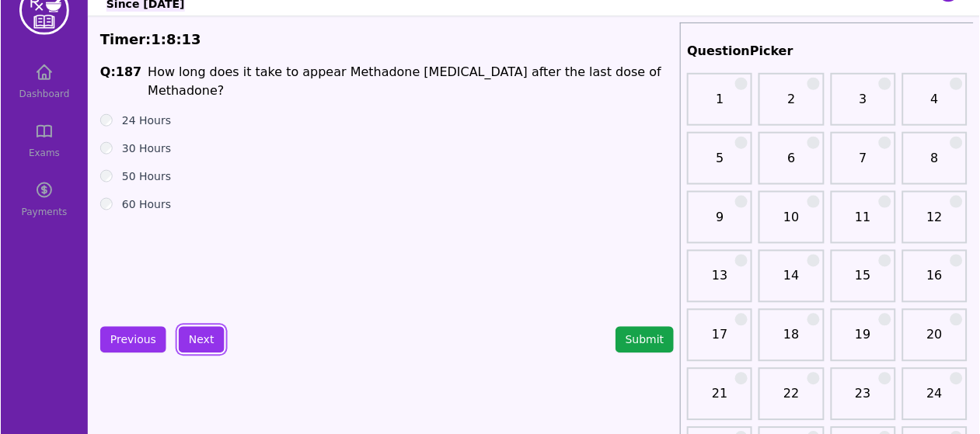
scroll to position [19, 0]
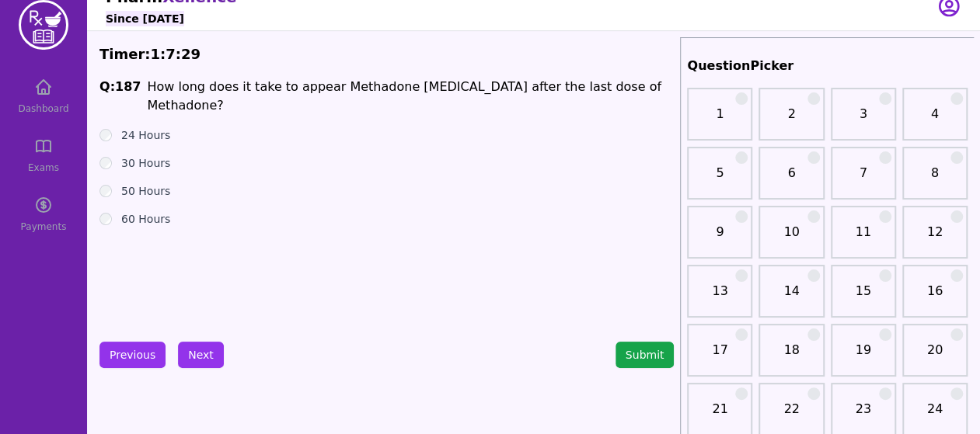
drag, startPoint x: 204, startPoint y: 349, endPoint x: 497, endPoint y: 186, distance: 335.3
click at [497, 186] on div "50 Hours" at bounding box center [386, 191] width 574 height 16
click at [193, 358] on button "Next" at bounding box center [201, 355] width 46 height 26
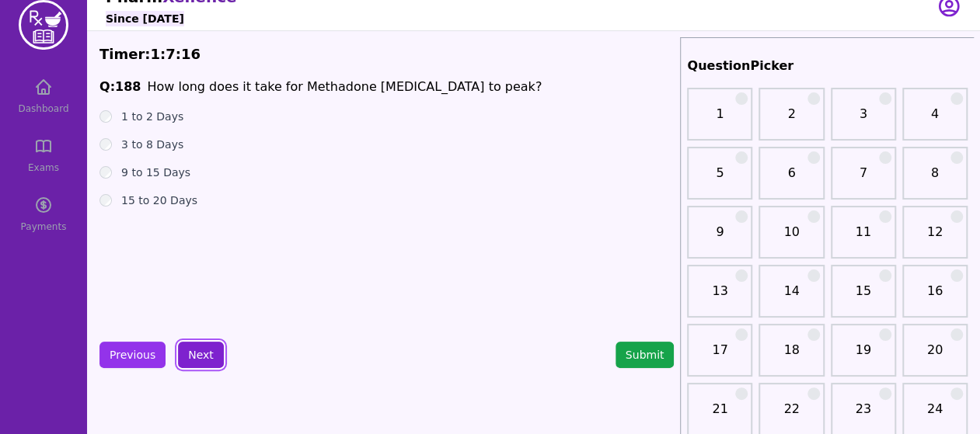
click at [198, 359] on button "Next" at bounding box center [201, 355] width 46 height 26
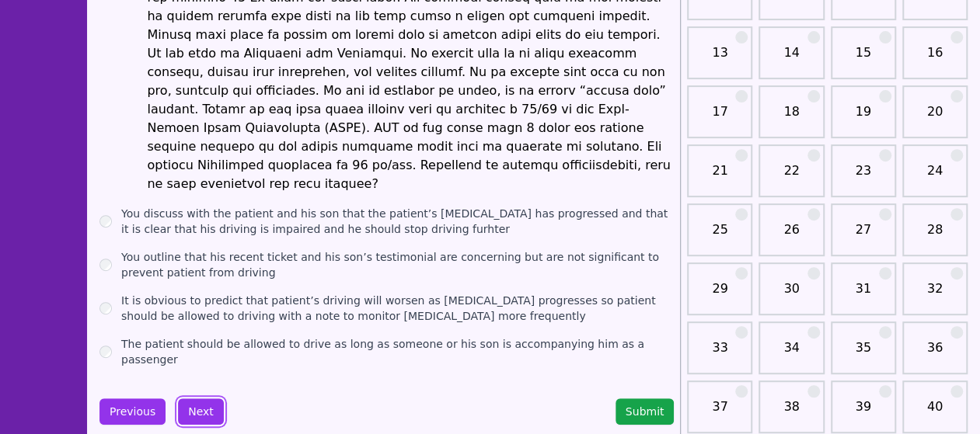
scroll to position [258, 0]
click at [149, 398] on button "Previous" at bounding box center [132, 411] width 66 height 26
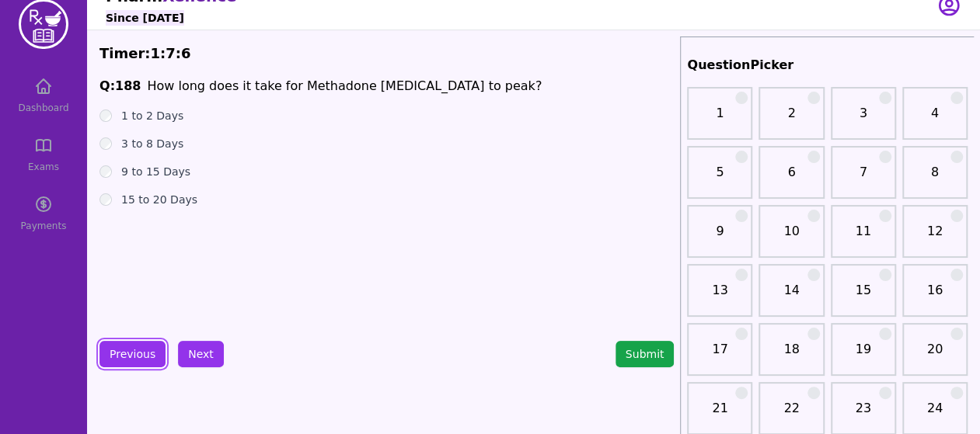
scroll to position [19, 0]
click at [196, 347] on button "Next" at bounding box center [201, 355] width 46 height 26
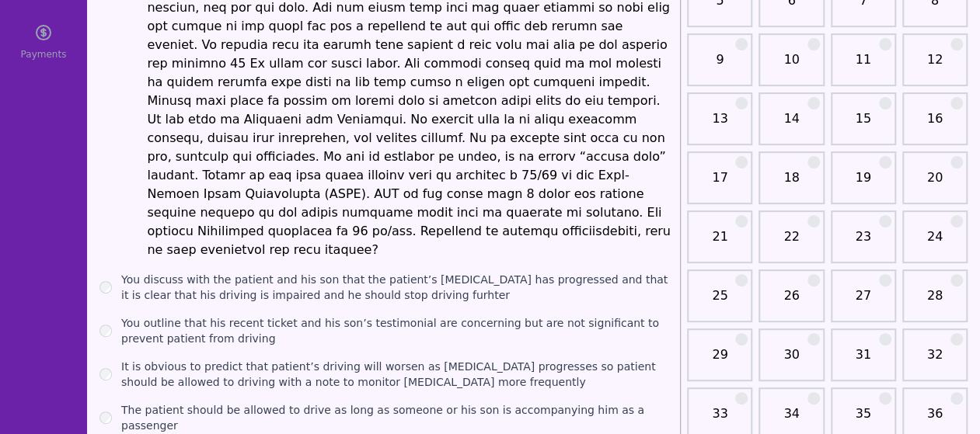
scroll to position [205, 0]
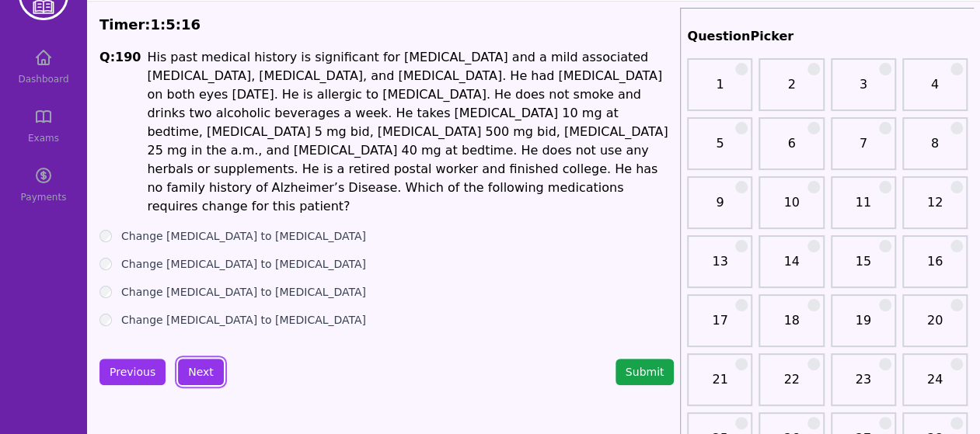
scroll to position [44, 0]
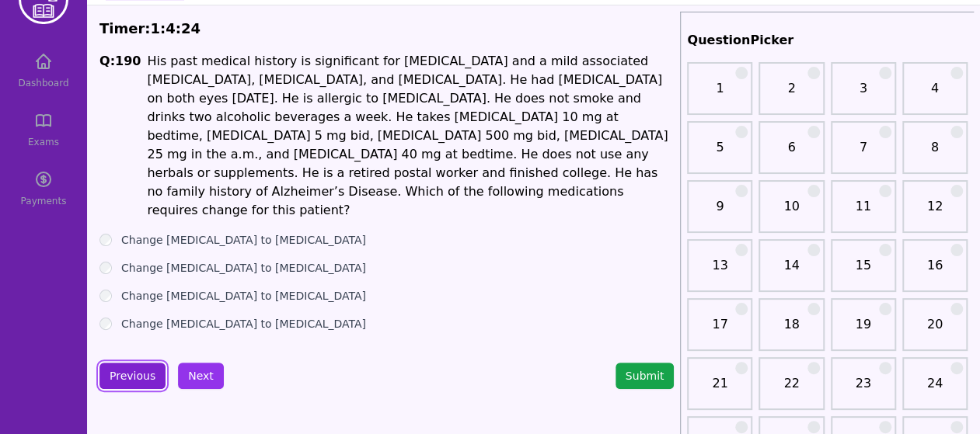
click at [138, 363] on button "Previous" at bounding box center [132, 376] width 66 height 26
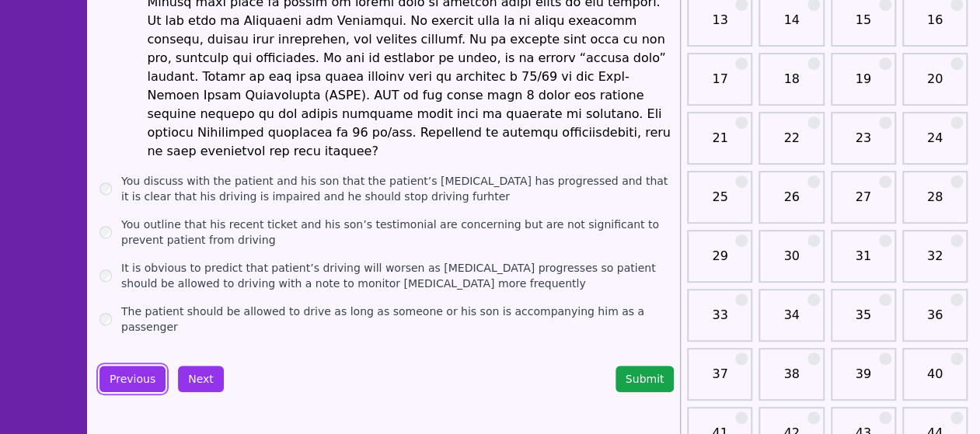
scroll to position [346, 0]
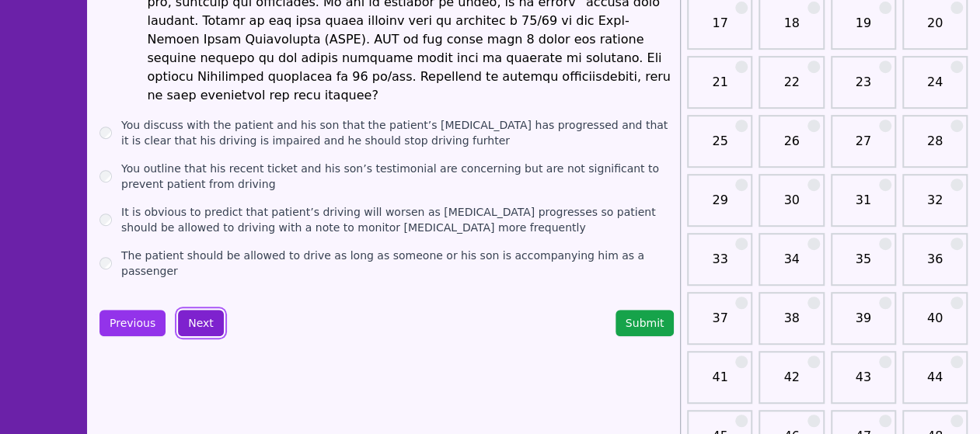
click at [211, 310] on button "Next" at bounding box center [201, 323] width 46 height 26
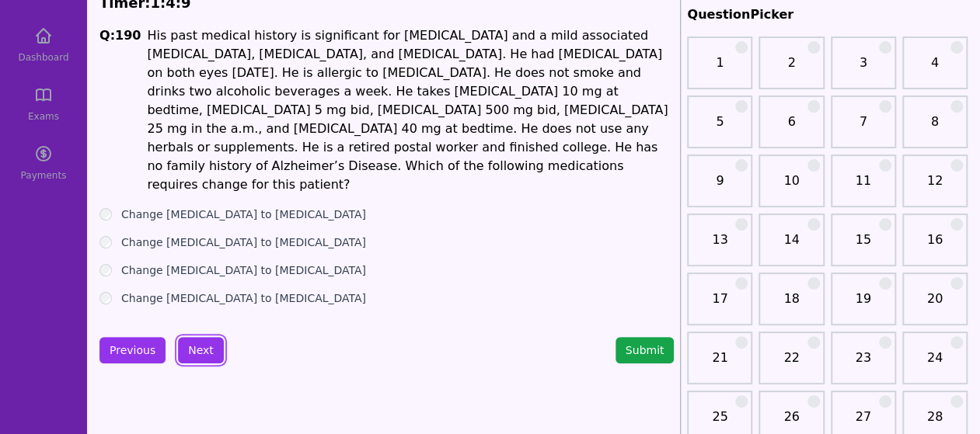
scroll to position [62, 0]
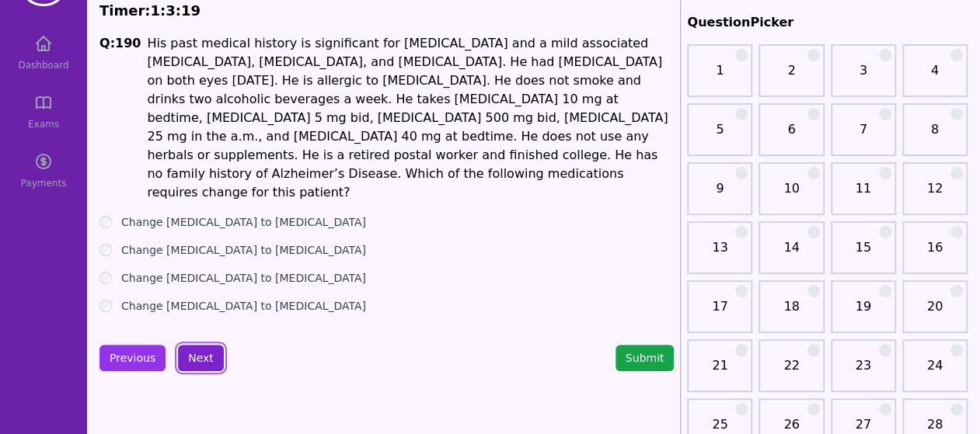
click at [197, 345] on button "Next" at bounding box center [201, 358] width 46 height 26
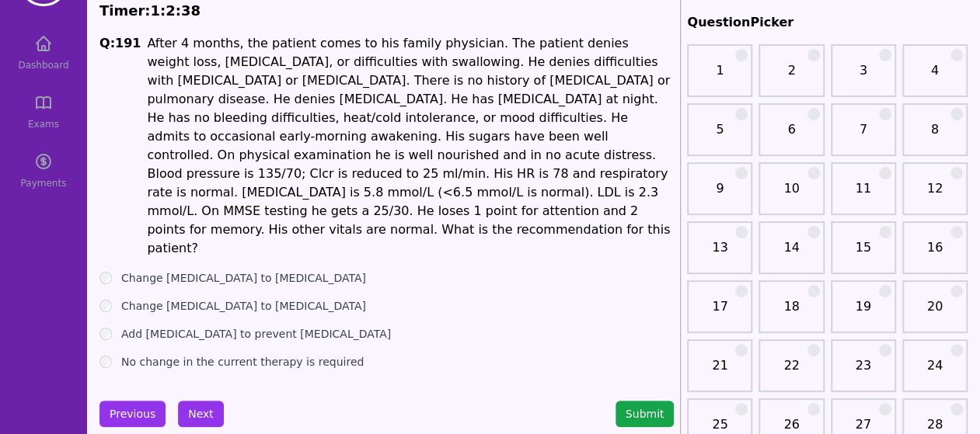
click at [186, 401] on button "Next" at bounding box center [201, 414] width 46 height 26
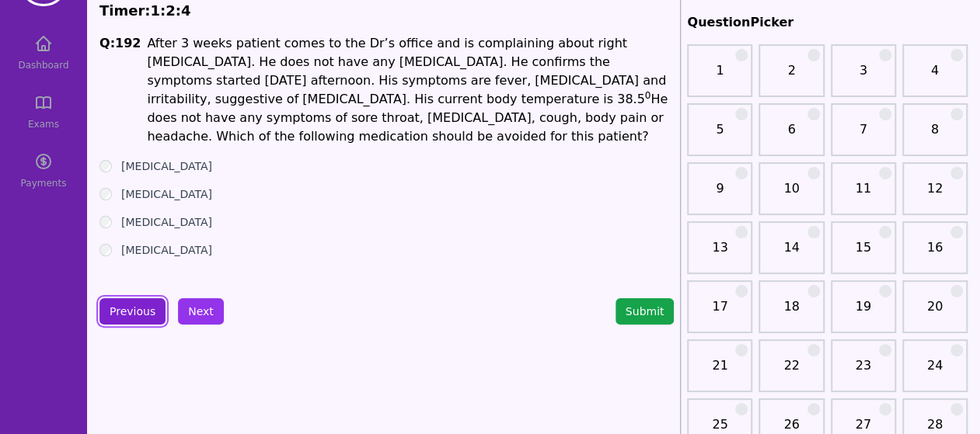
click at [139, 302] on button "Previous" at bounding box center [132, 311] width 66 height 26
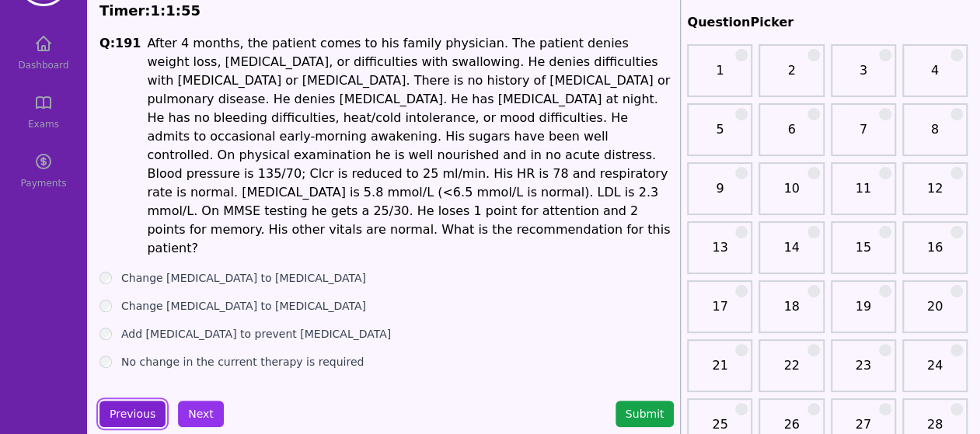
click at [135, 401] on button "Previous" at bounding box center [132, 414] width 66 height 26
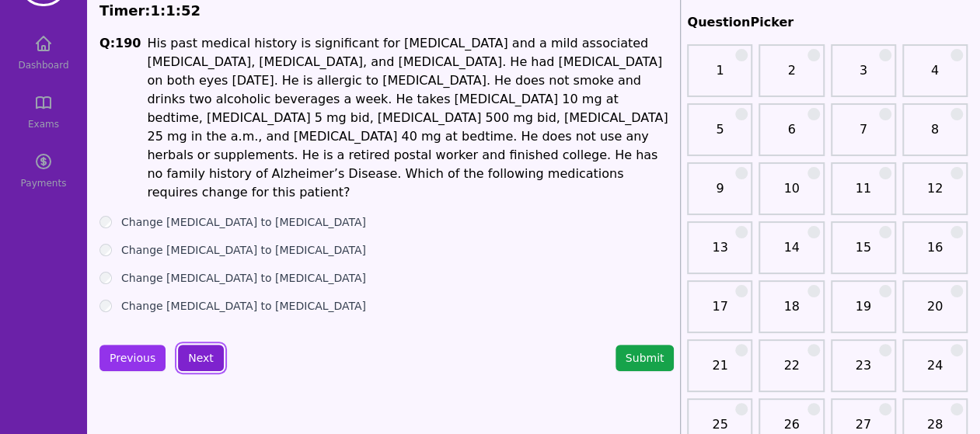
click at [206, 345] on button "Next" at bounding box center [201, 358] width 46 height 26
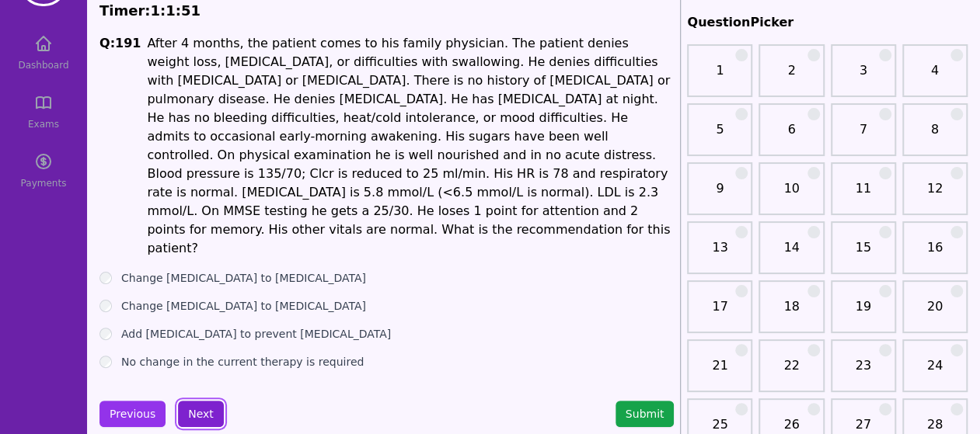
click at [189, 401] on button "Next" at bounding box center [201, 414] width 46 height 26
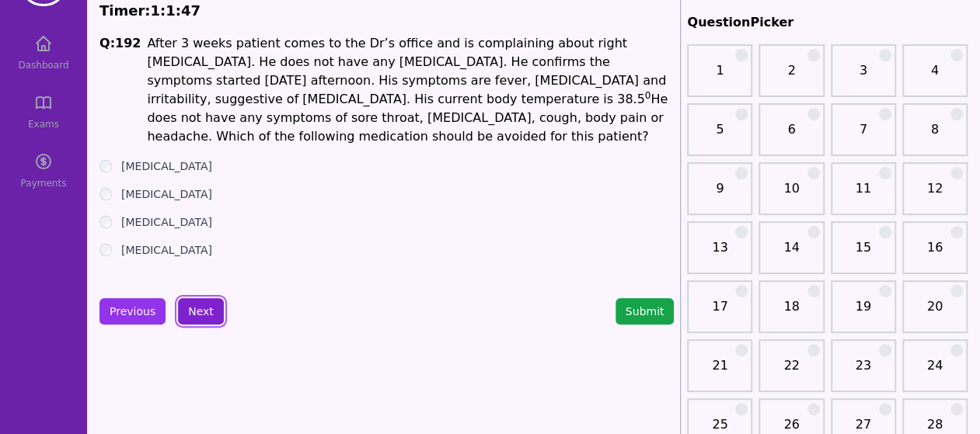
click at [206, 305] on button "Next" at bounding box center [201, 311] width 46 height 26
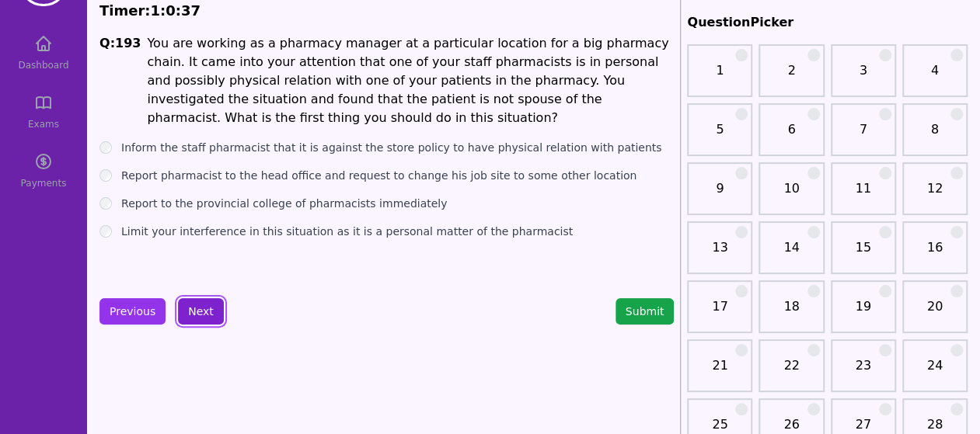
click at [202, 305] on button "Next" at bounding box center [201, 311] width 46 height 26
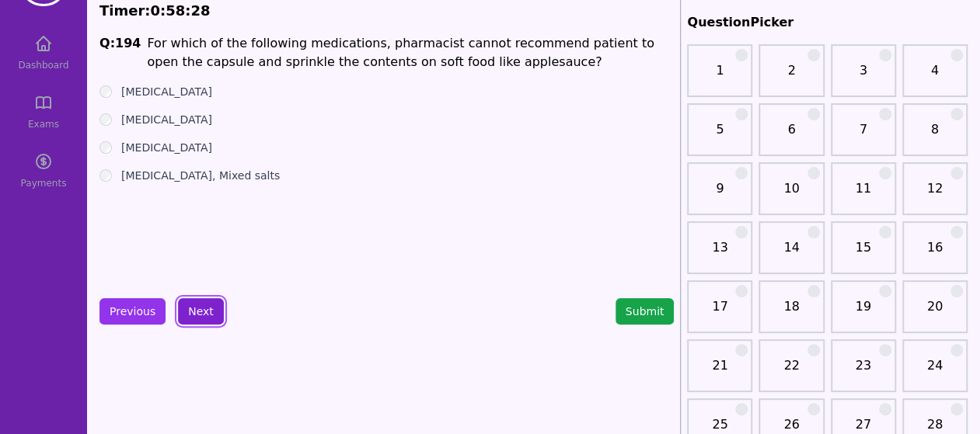
click at [212, 313] on button "Next" at bounding box center [201, 311] width 46 height 26
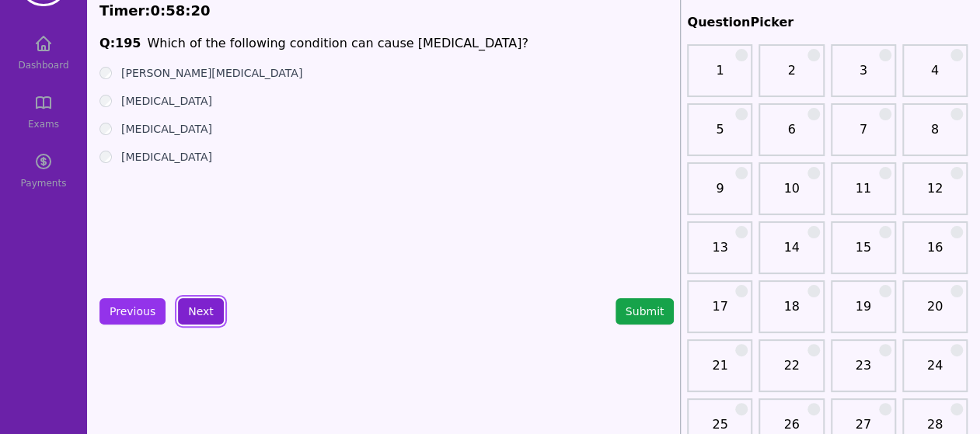
click at [204, 303] on button "Next" at bounding box center [201, 311] width 46 height 26
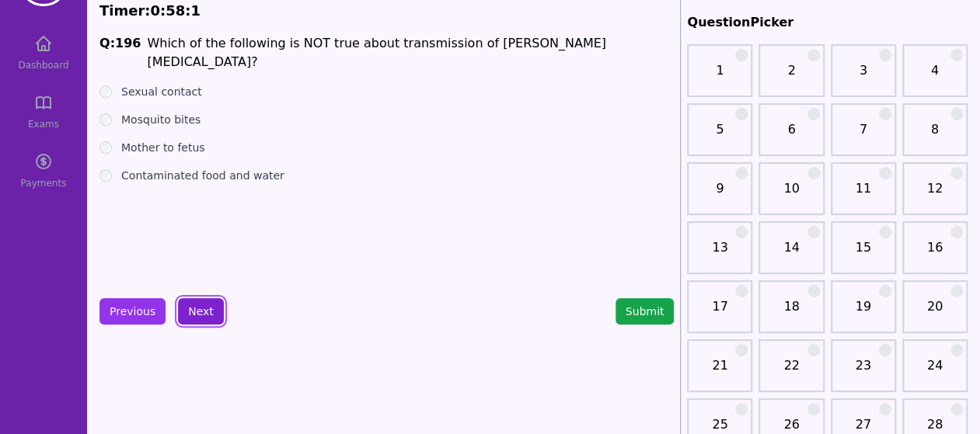
click at [195, 299] on button "Next" at bounding box center [201, 311] width 46 height 26
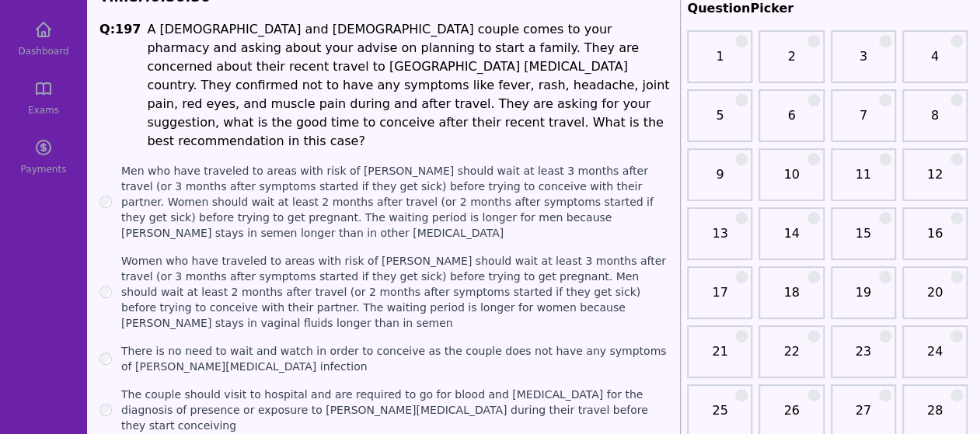
scroll to position [79, 0]
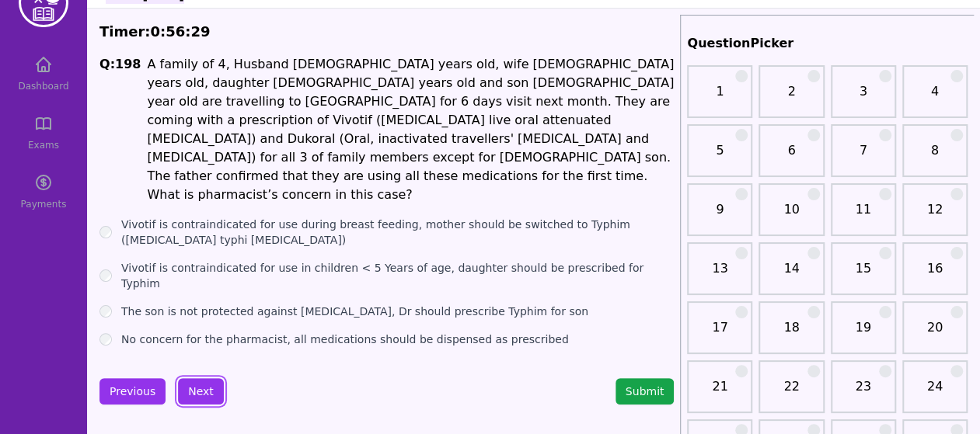
scroll to position [42, 0]
click at [197, 378] on button "Next" at bounding box center [201, 391] width 46 height 26
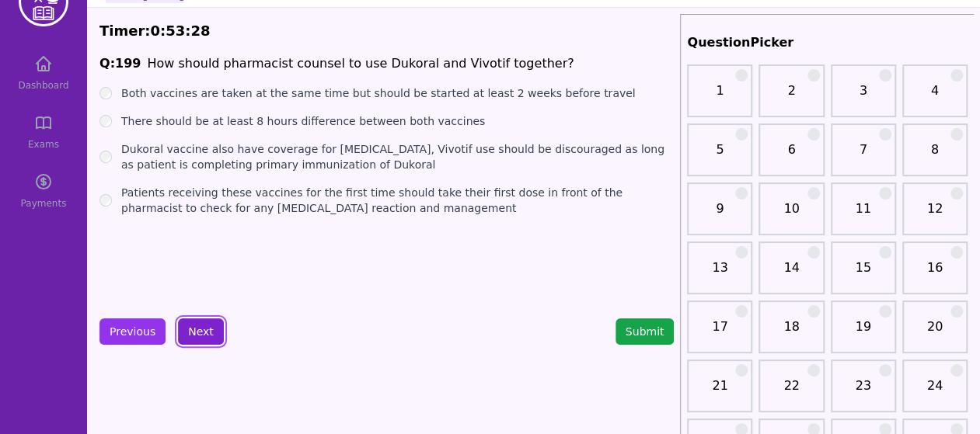
click at [193, 338] on button "Next" at bounding box center [201, 332] width 46 height 26
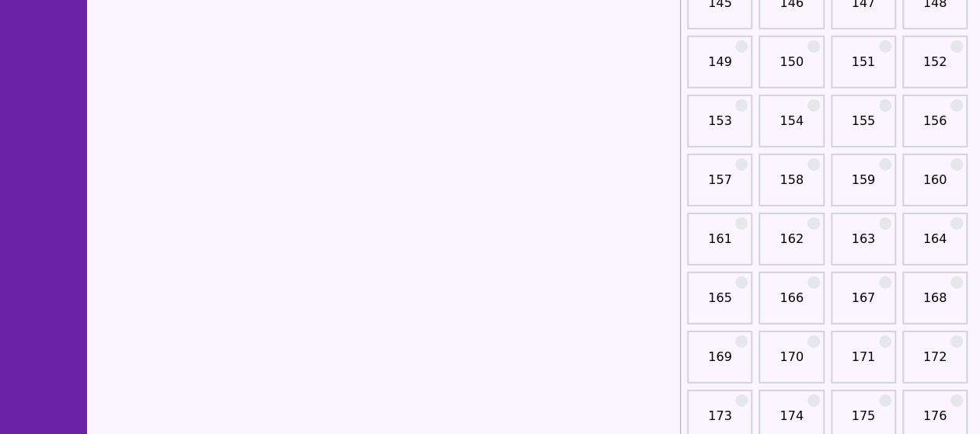
scroll to position [2256, 0]
click at [859, 66] on link "151" at bounding box center [863, 67] width 56 height 31
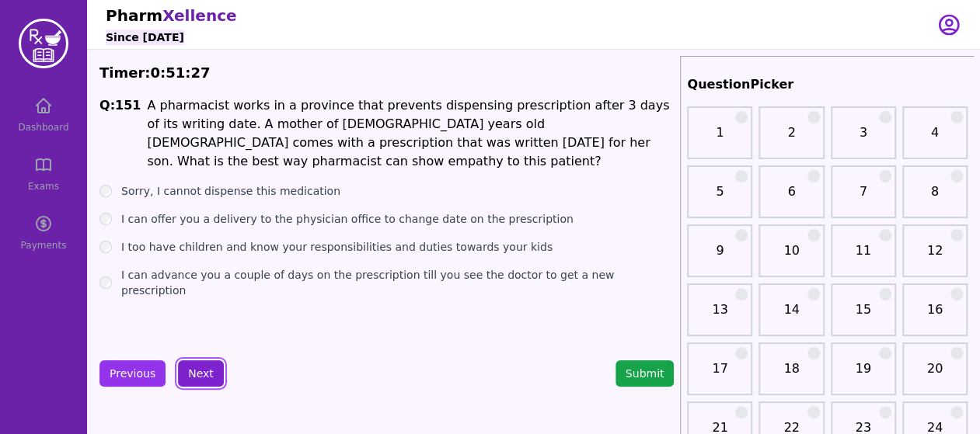
click at [204, 368] on button "Next" at bounding box center [201, 374] width 46 height 26
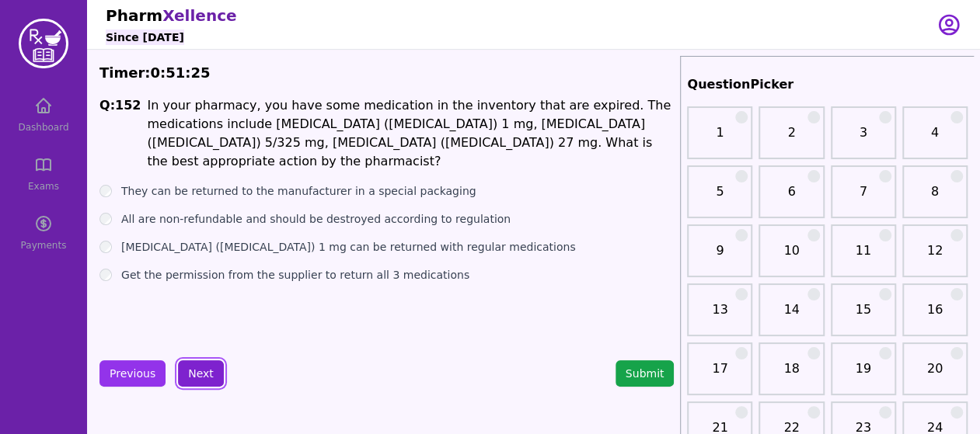
click at [204, 368] on button "Next" at bounding box center [201, 374] width 46 height 26
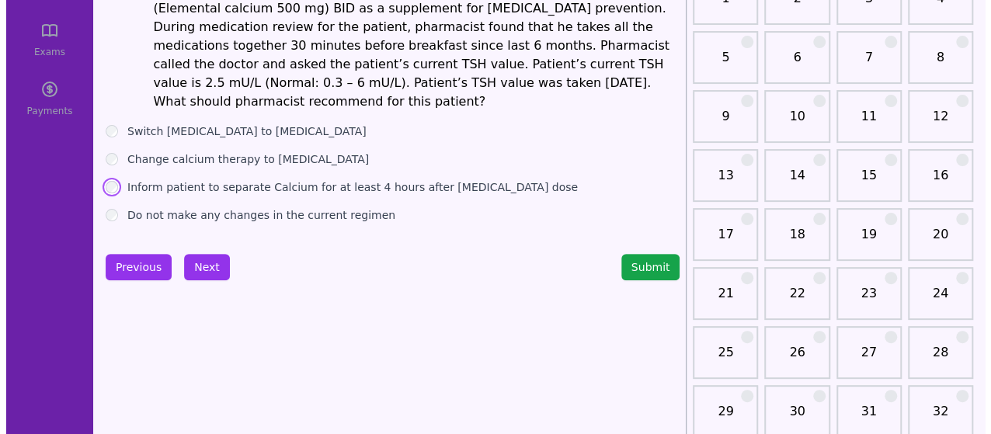
scroll to position [133, 0]
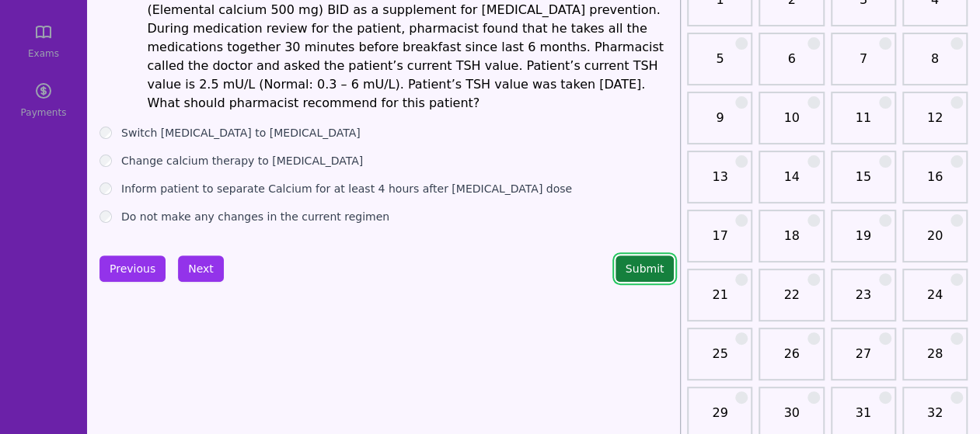
click at [629, 256] on button "Submit" at bounding box center [644, 269] width 59 height 26
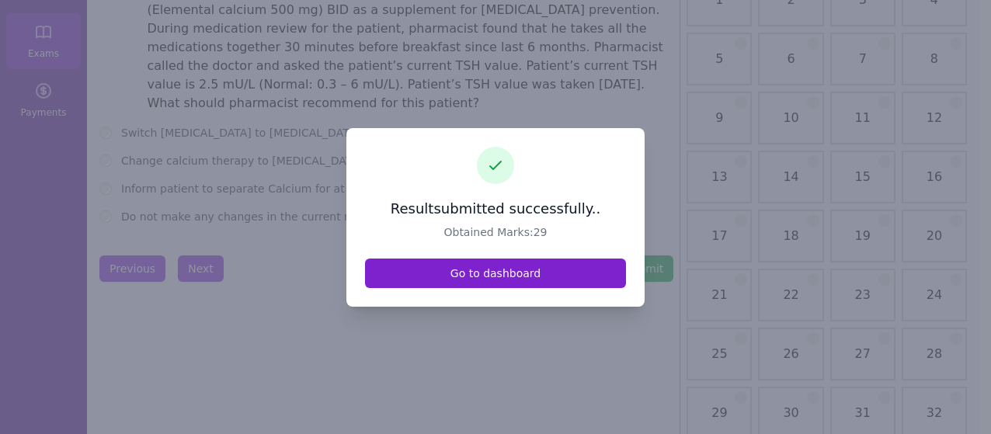
click at [587, 273] on link "Go to dashboard" at bounding box center [495, 274] width 261 height 30
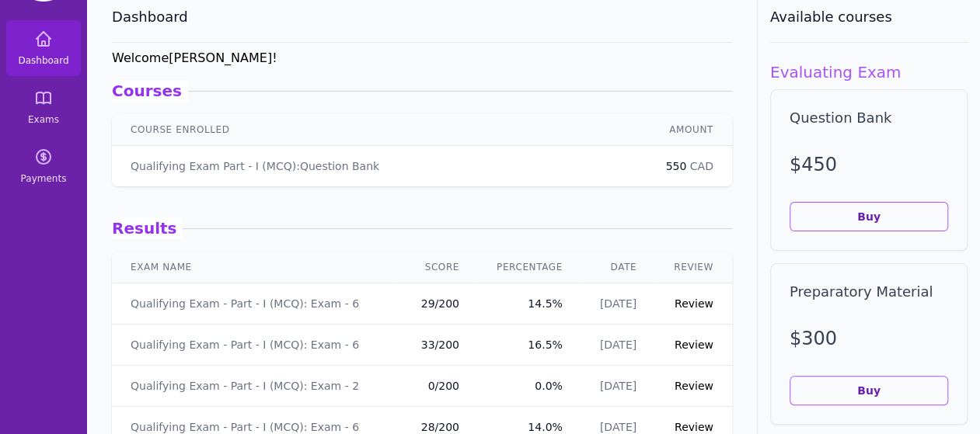
scroll to position [64, 0]
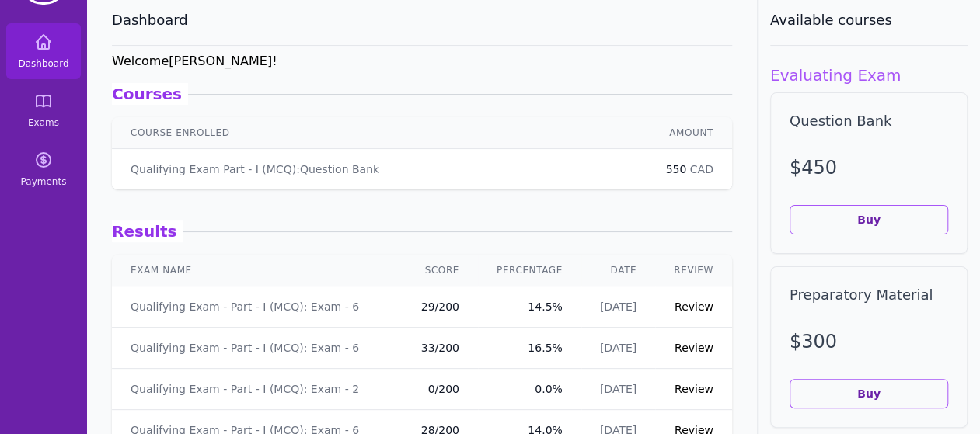
click at [689, 311] on link "Review" at bounding box center [693, 307] width 39 height 12
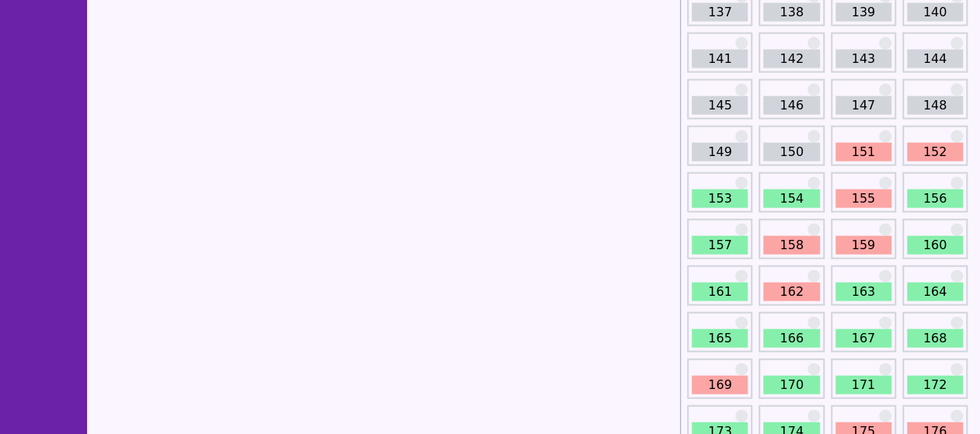
scroll to position [1706, 0]
click at [840, 157] on link "151" at bounding box center [863, 151] width 56 height 19
click at [853, 148] on link "151" at bounding box center [863, 151] width 56 height 19
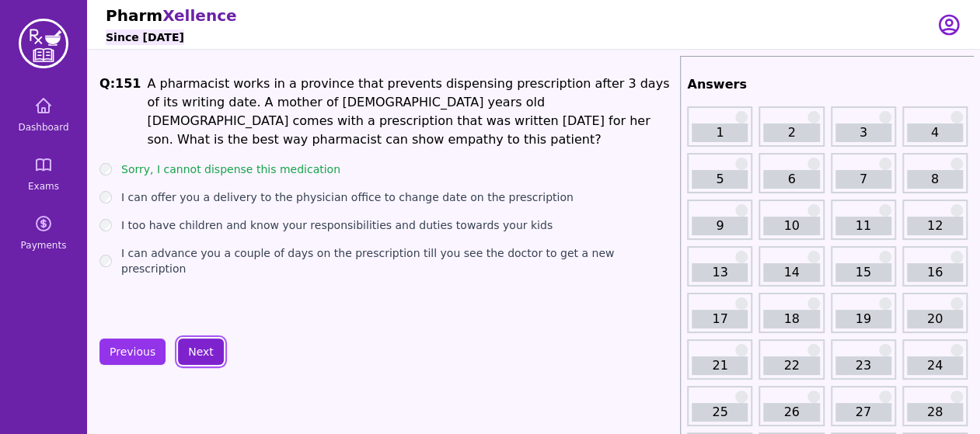
click at [205, 341] on button "Next" at bounding box center [201, 352] width 46 height 26
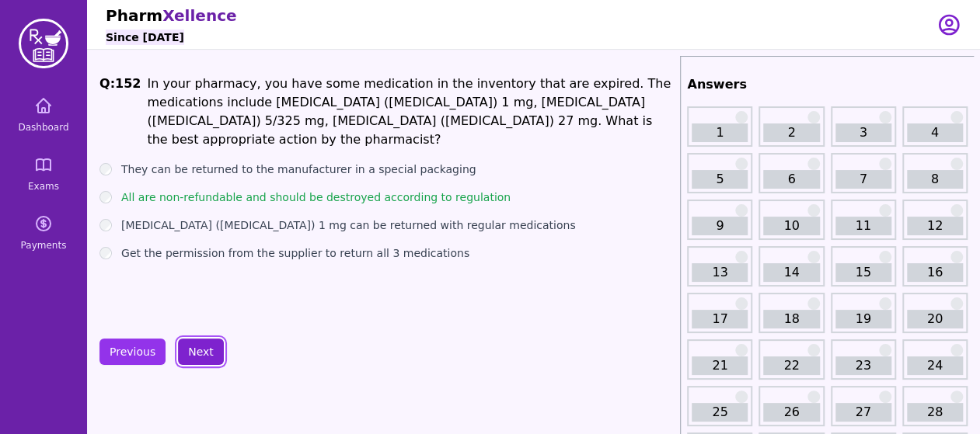
click at [205, 347] on button "Next" at bounding box center [201, 352] width 46 height 26
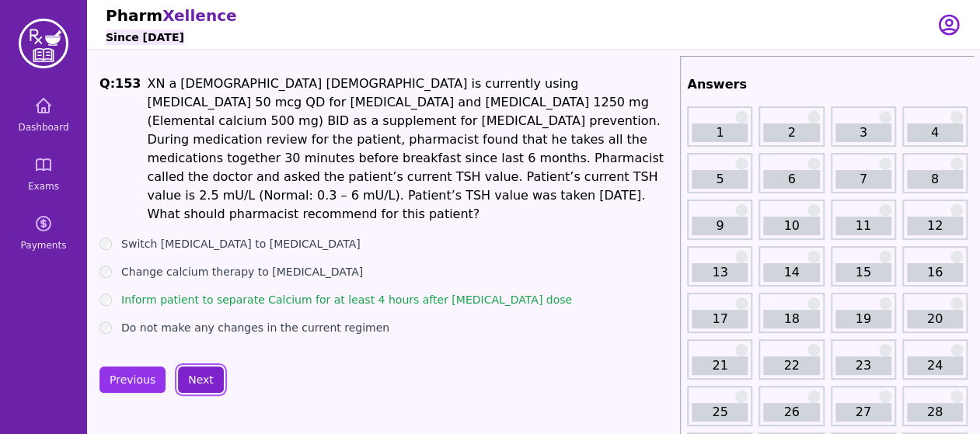
click at [205, 367] on button "Next" at bounding box center [201, 380] width 46 height 26
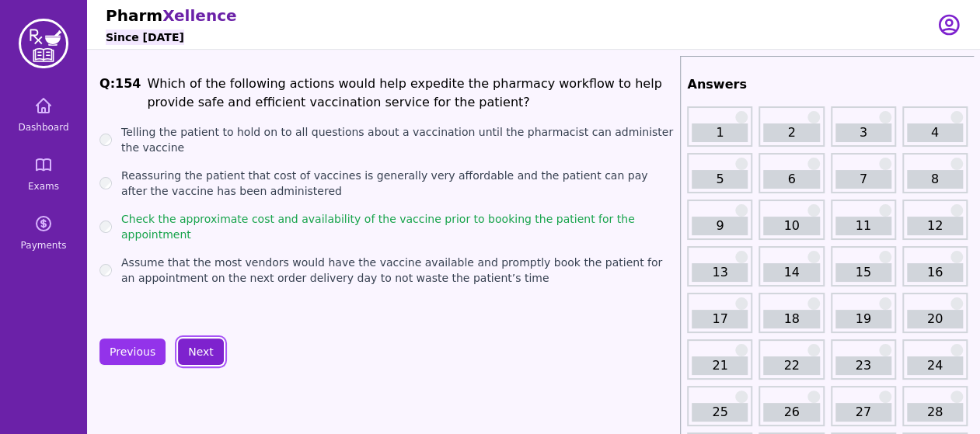
click at [205, 347] on button "Next" at bounding box center [201, 352] width 46 height 26
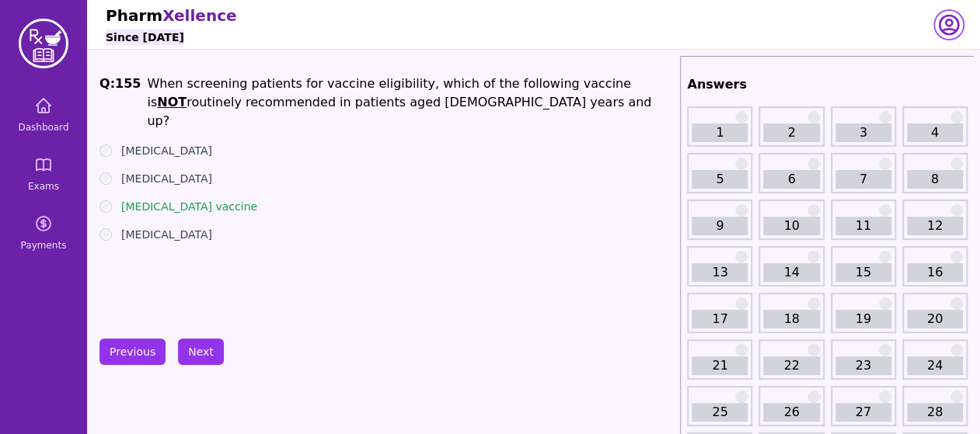
click at [946, 29] on icon "button" at bounding box center [948, 25] width 19 height 19
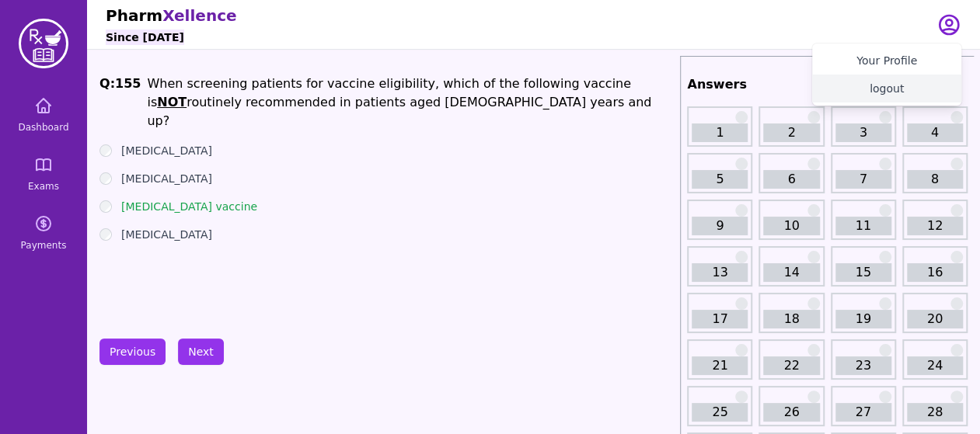
click at [892, 92] on button "logout" at bounding box center [886, 89] width 149 height 28
